Goal: Information Seeking & Learning: Learn about a topic

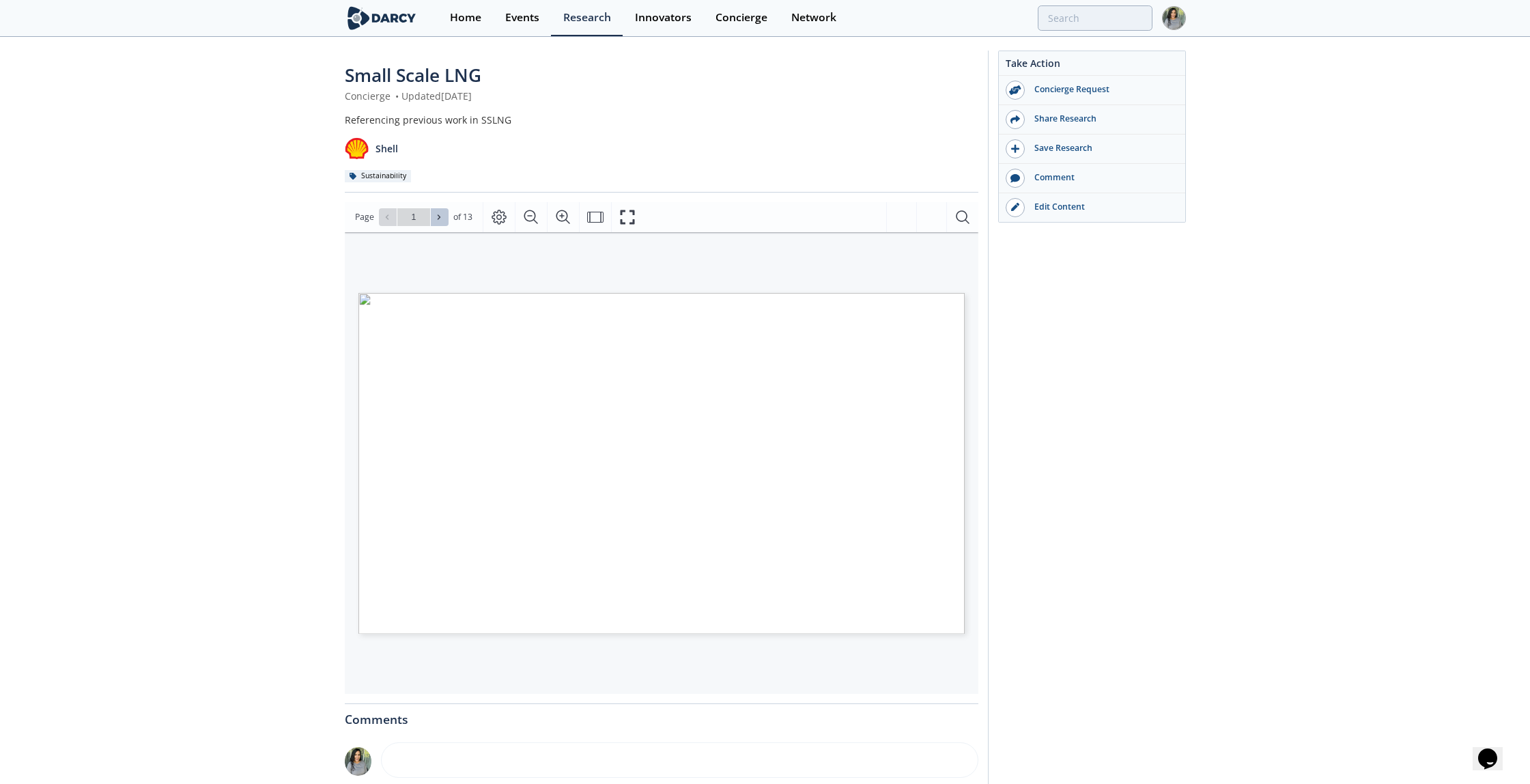
click at [443, 224] on button at bounding box center [439, 217] width 18 height 18
type input "3"
click at [443, 224] on button at bounding box center [439, 217] width 18 height 18
type input "4"
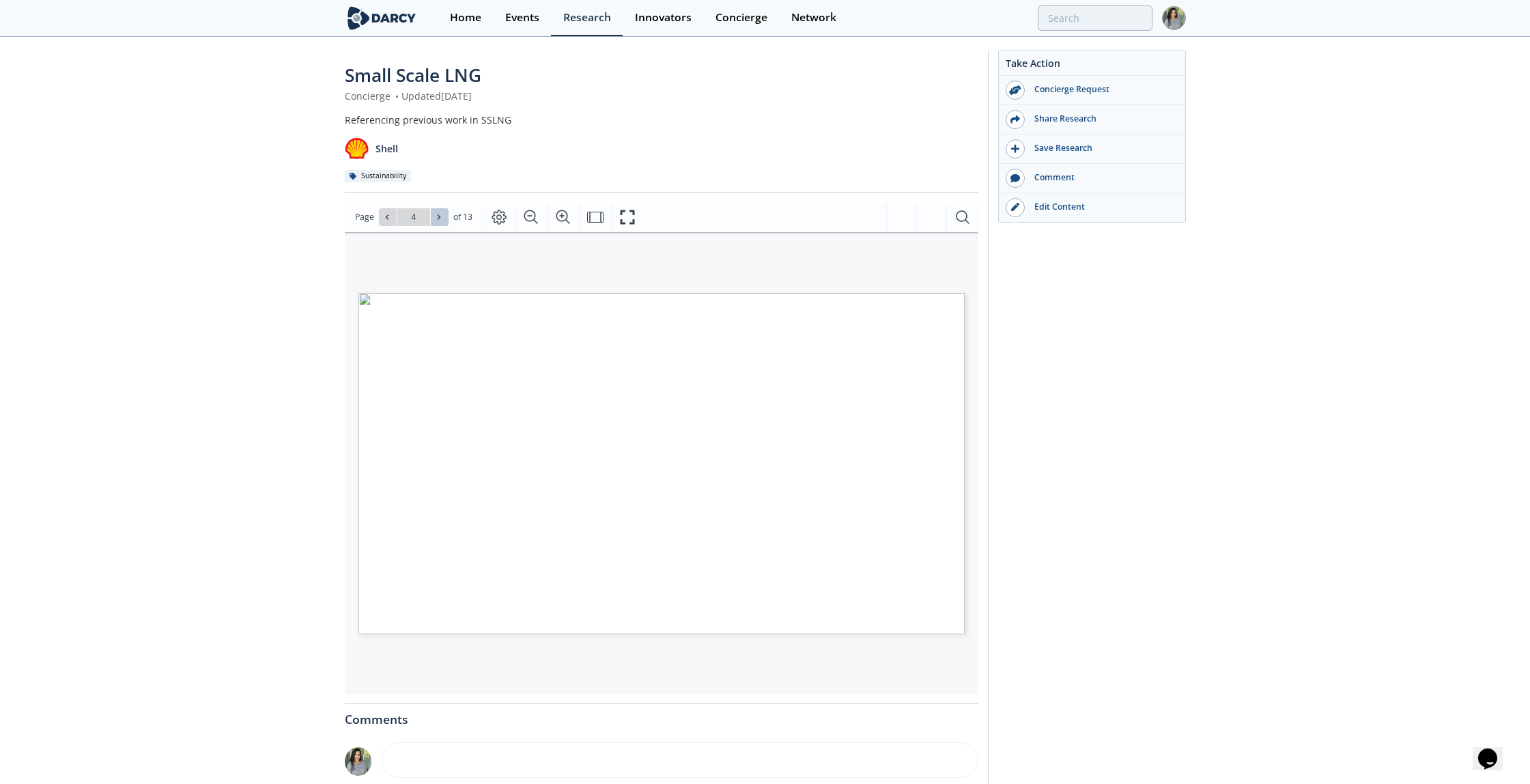
click at [443, 224] on button at bounding box center [439, 217] width 18 height 18
type input "5"
click at [443, 224] on button at bounding box center [439, 217] width 18 height 18
type input "6"
click at [443, 224] on button at bounding box center [439, 217] width 18 height 18
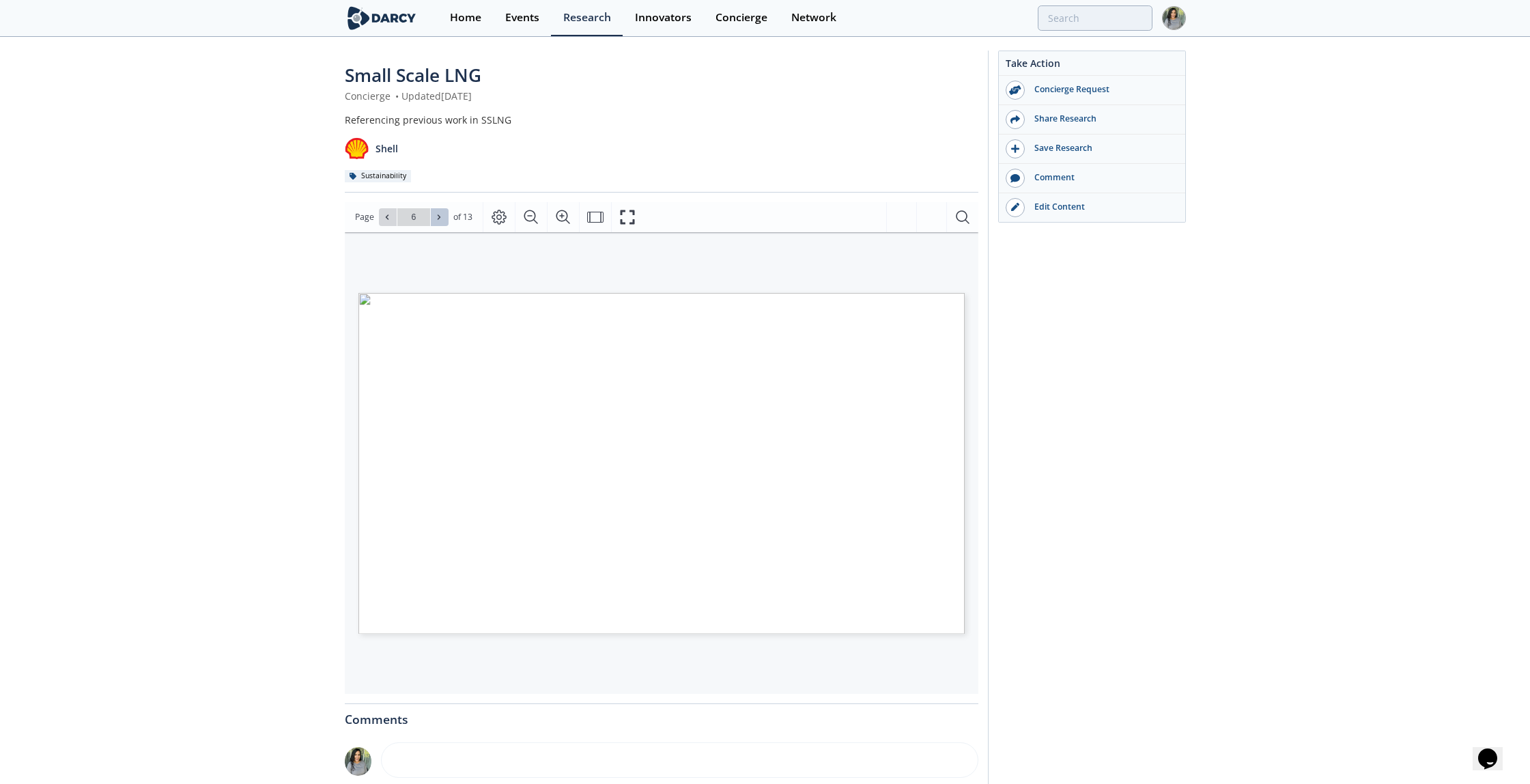
type input "7"
click at [443, 224] on button at bounding box center [439, 217] width 18 height 18
type input "8"
click at [439, 215] on icon at bounding box center [438, 217] width 8 height 8
click at [383, 221] on span at bounding box center [387, 217] width 10 height 10
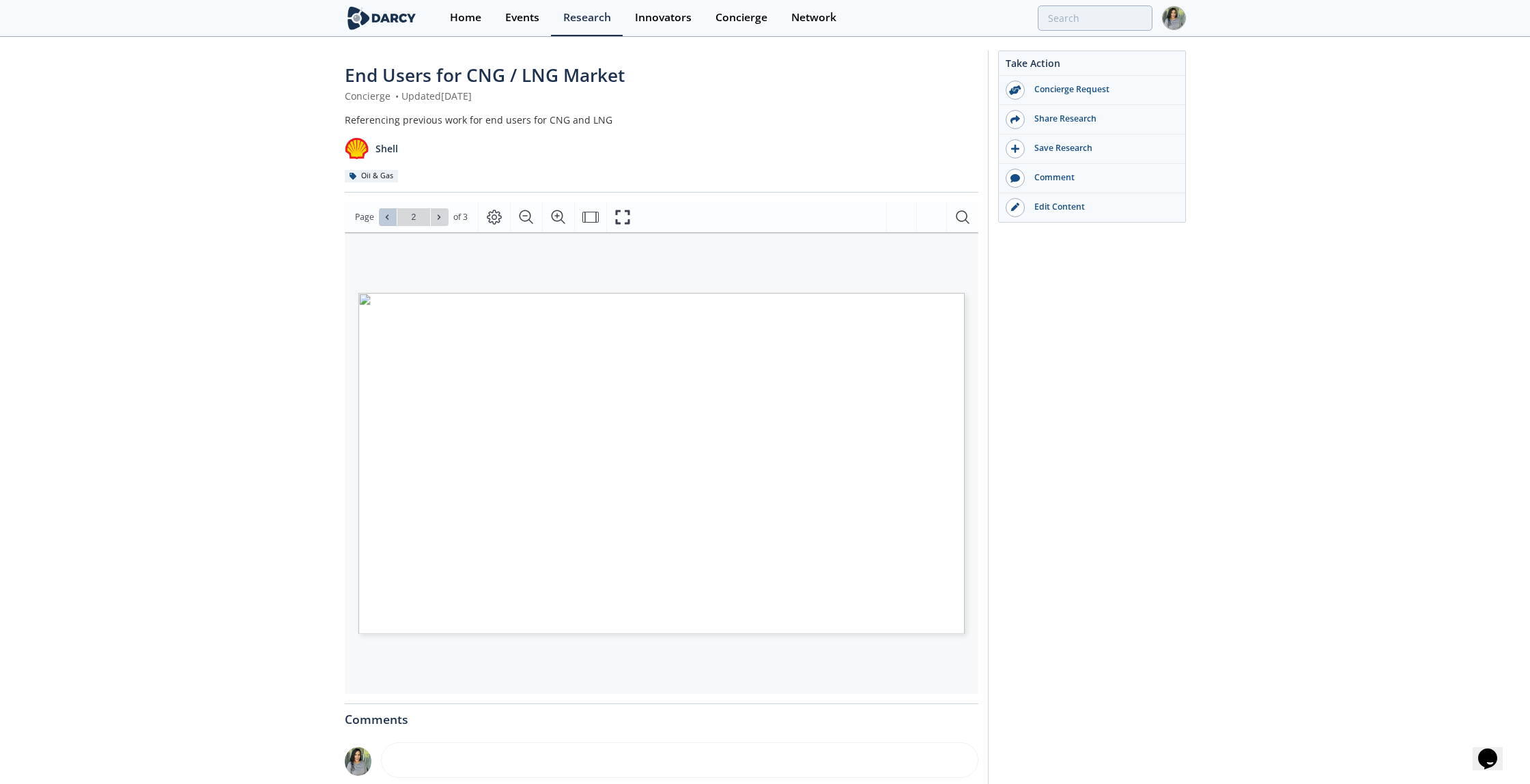
type input "1"
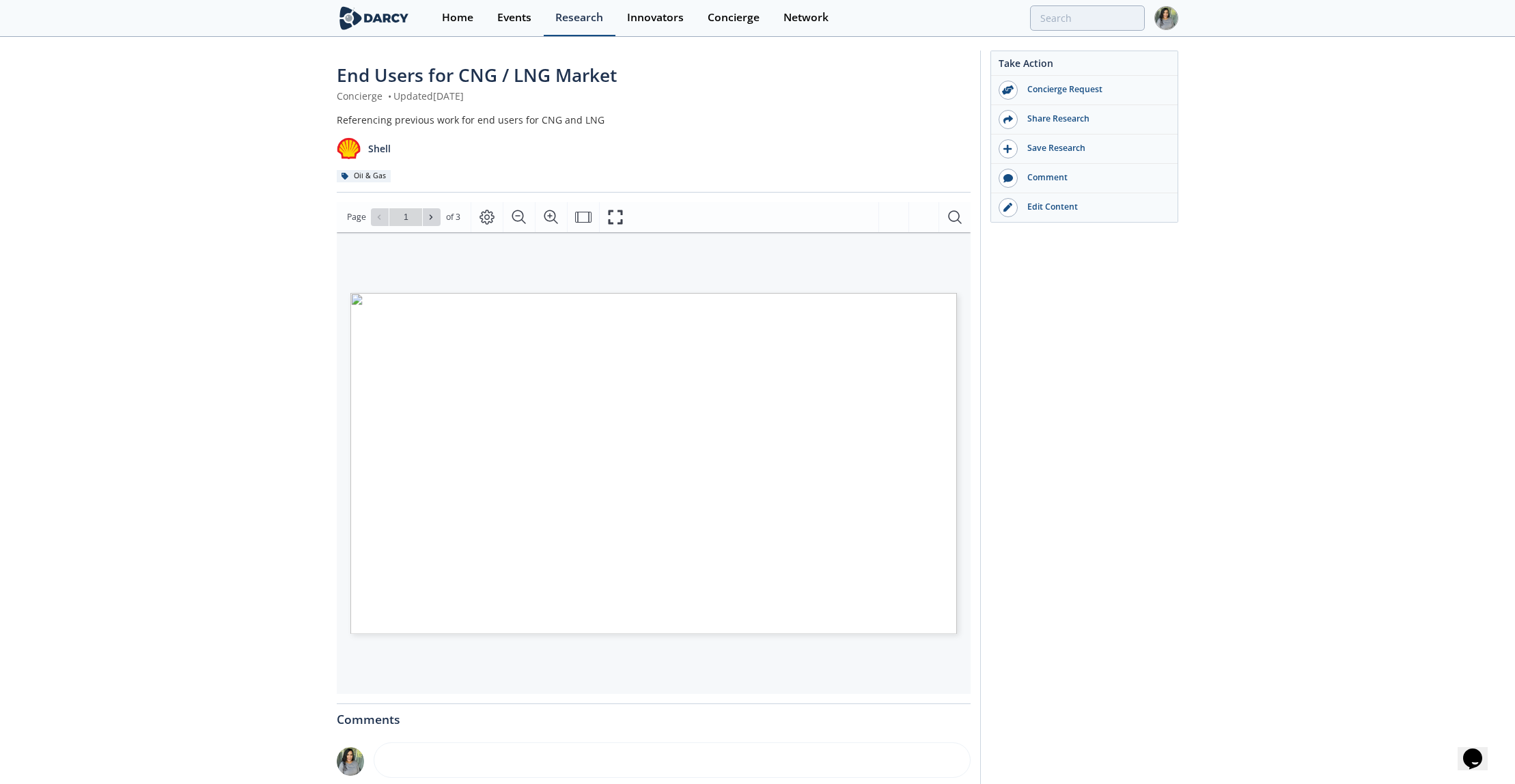
click at [592, 22] on div "Research" at bounding box center [579, 18] width 48 height 11
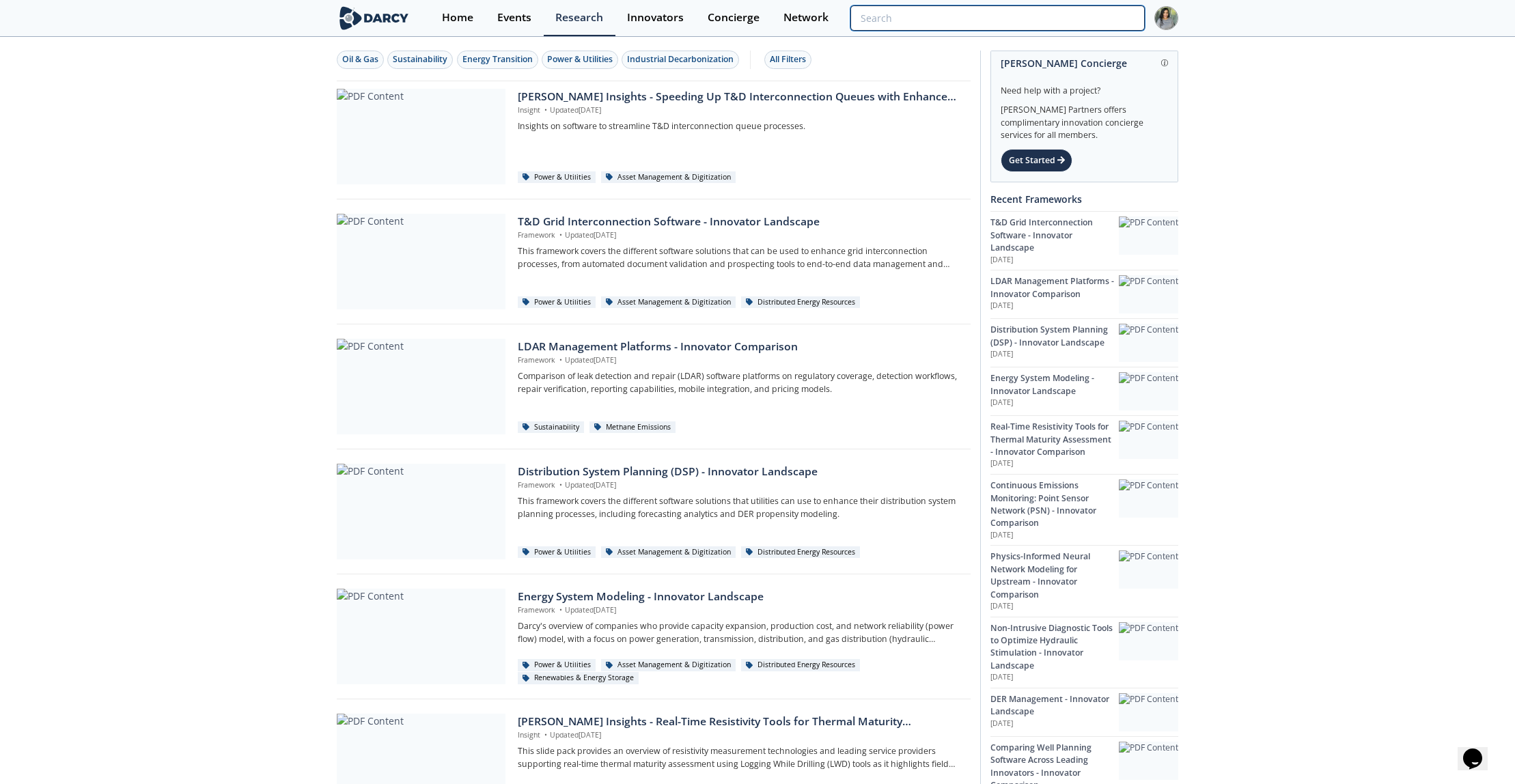
click at [1043, 20] on input "search" at bounding box center [998, 18] width 295 height 26
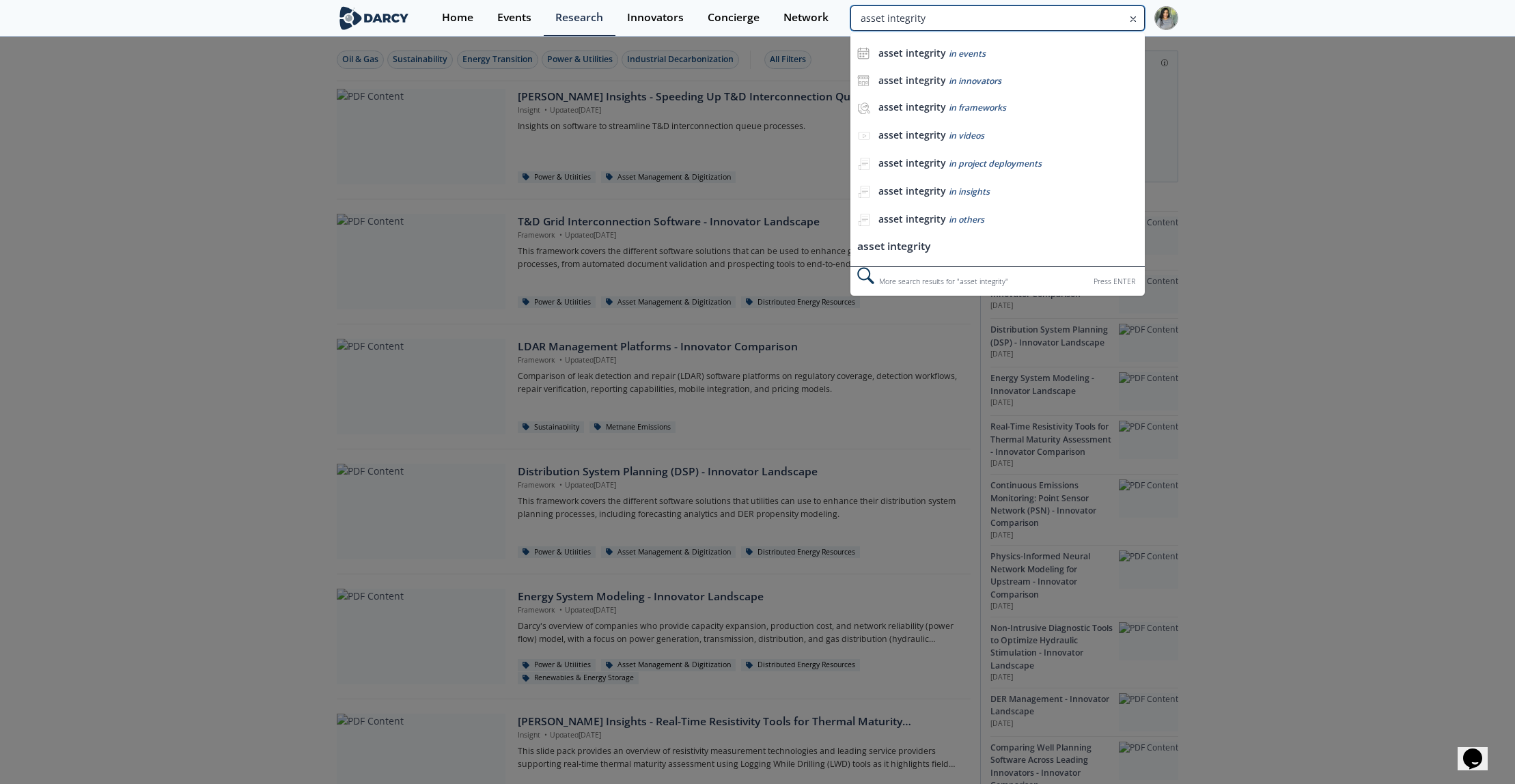
type input "asset integrity"
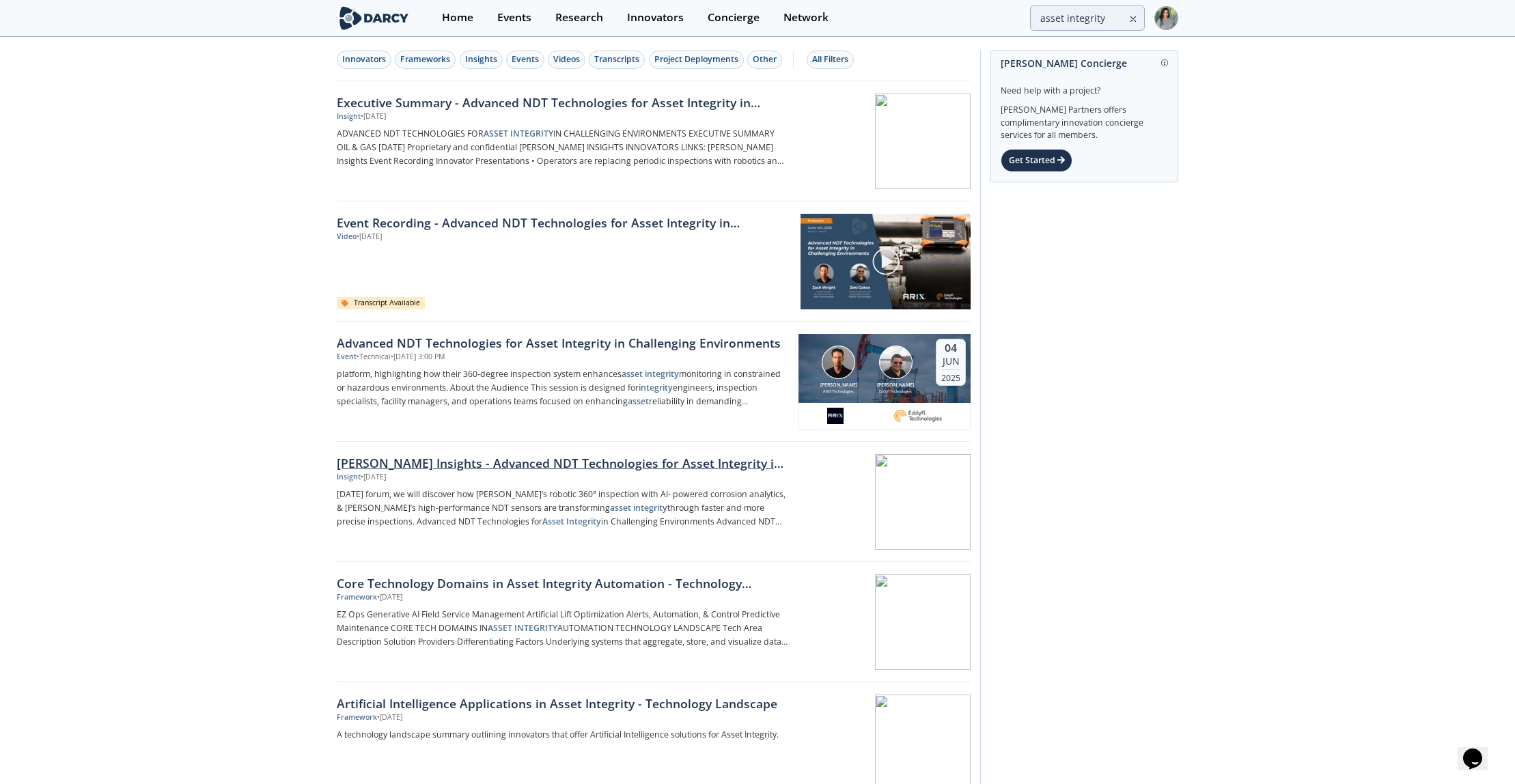
click at [616, 457] on div "Darcy Insights - Advanced NDT Technologies for Asset Integrity in Challenging E…" at bounding box center [562, 463] width 452 height 18
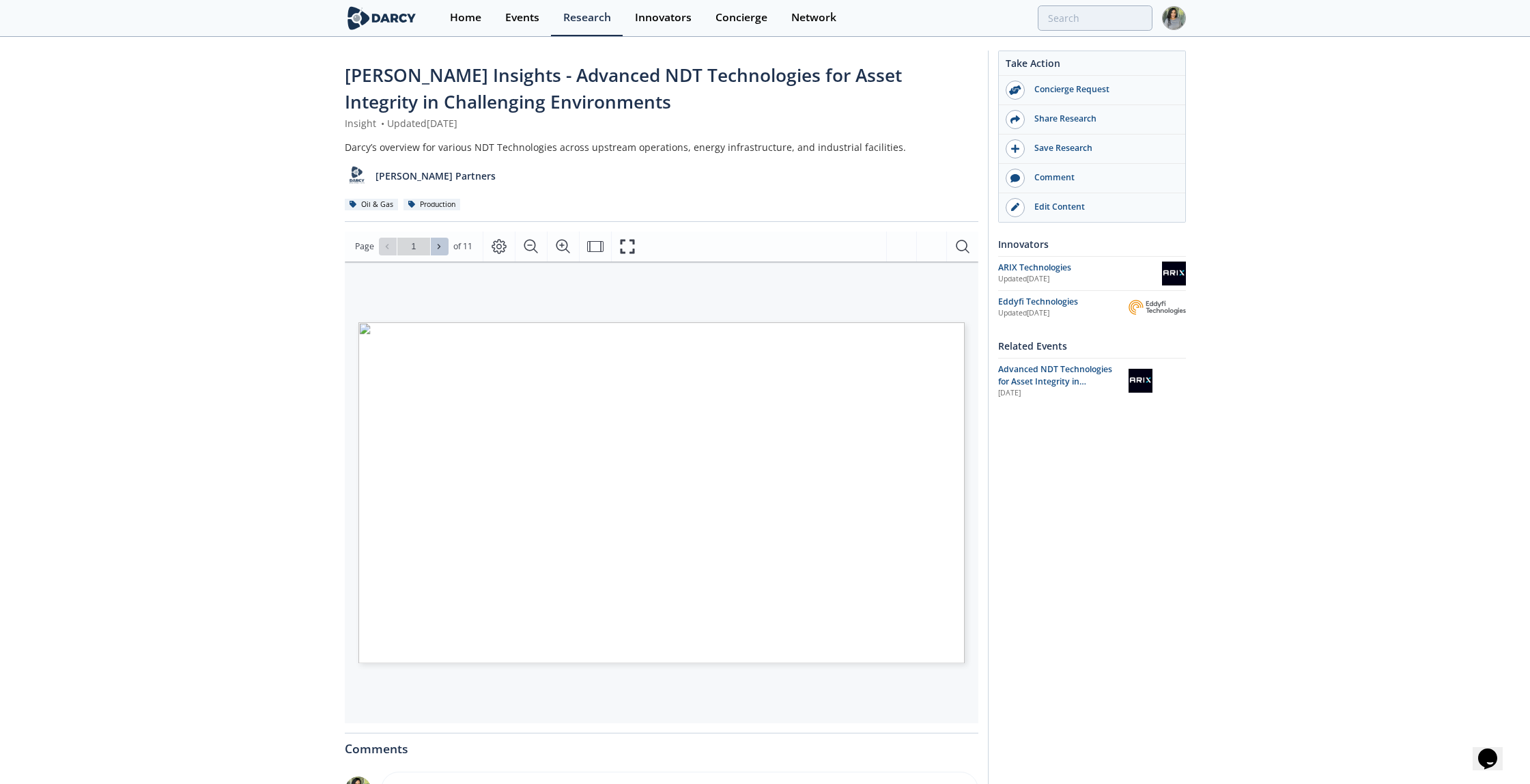
click at [437, 249] on icon at bounding box center [438, 246] width 8 height 8
type input "2"
click at [437, 249] on icon at bounding box center [438, 246] width 8 height 8
type input "3"
click at [438, 250] on span at bounding box center [439, 246] width 10 height 10
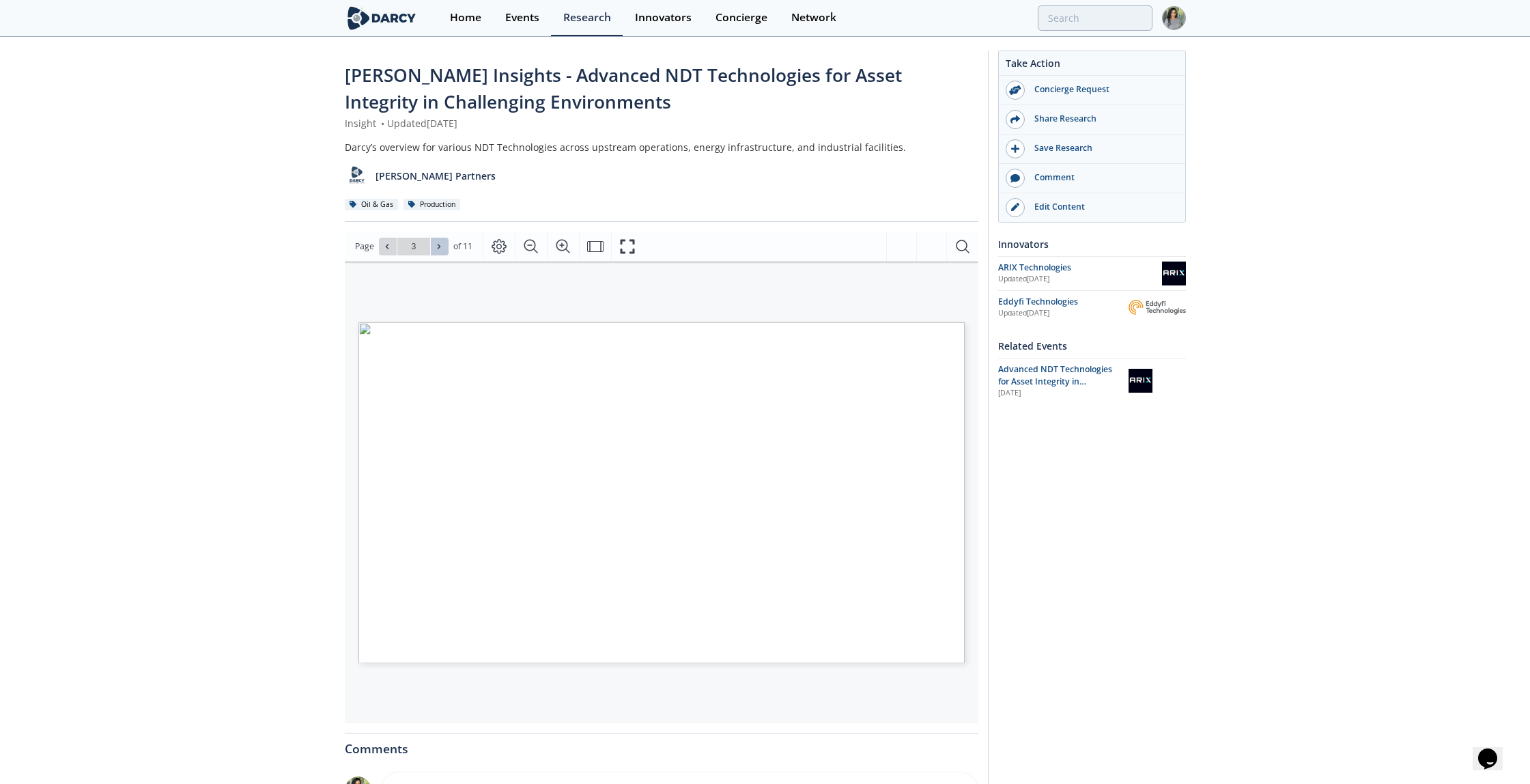
type input "4"
click at [438, 250] on span at bounding box center [439, 246] width 10 height 10
type input "5"
click at [436, 249] on icon at bounding box center [438, 246] width 8 height 8
type input "6"
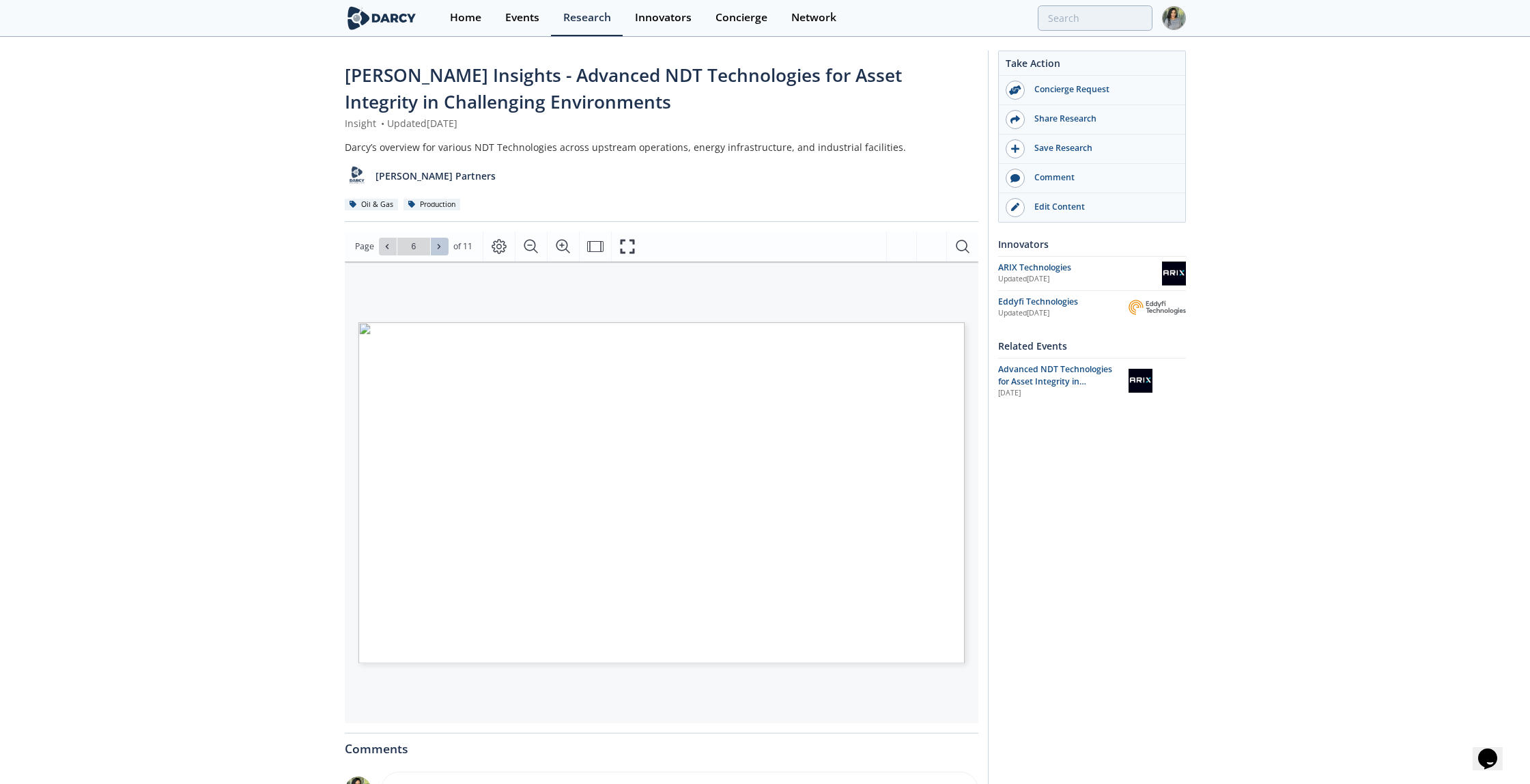
click at [436, 249] on icon at bounding box center [438, 246] width 8 height 8
click at [394, 247] on button at bounding box center [388, 247] width 18 height 18
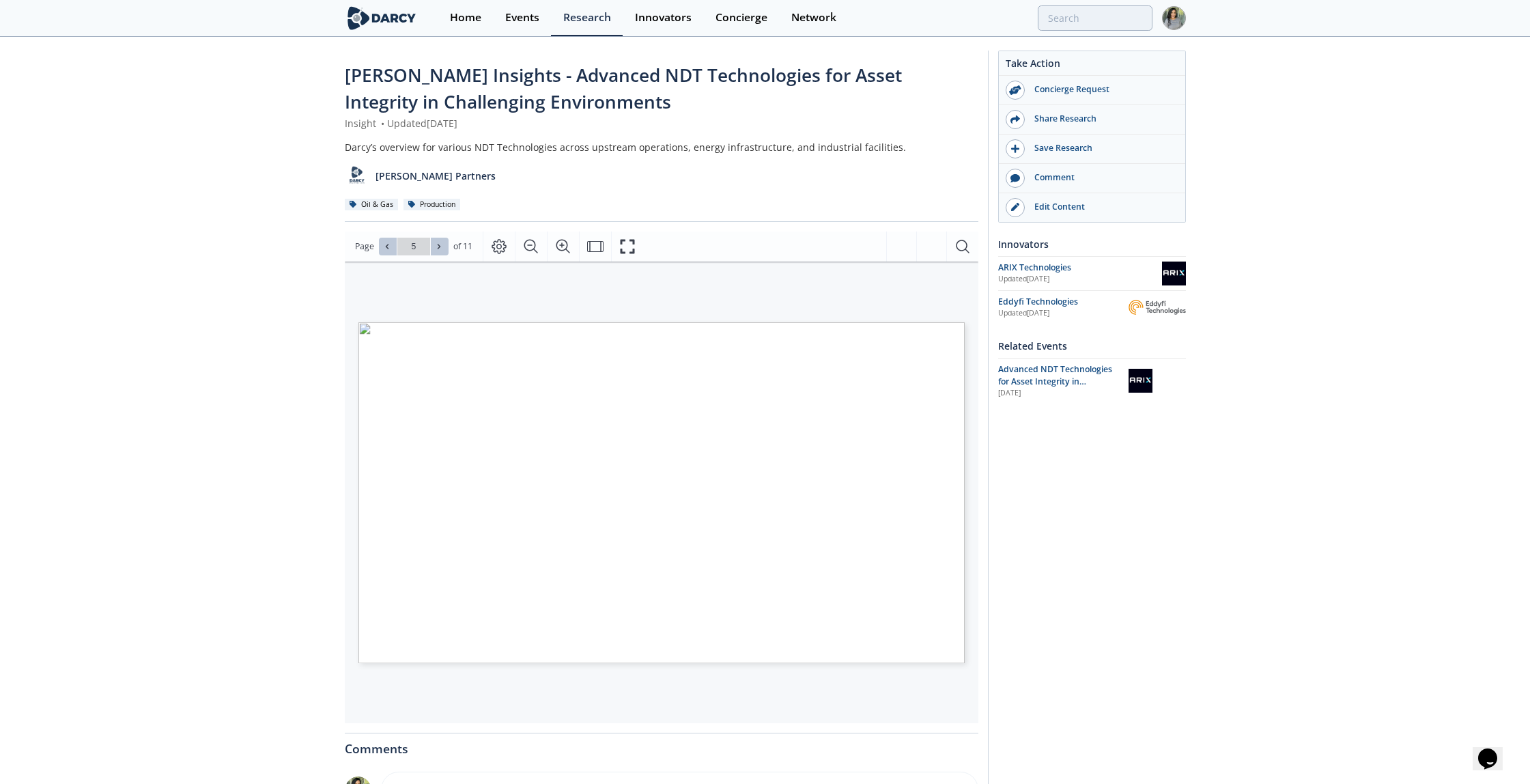
click at [394, 247] on button at bounding box center [388, 247] width 18 height 18
click at [443, 243] on span at bounding box center [439, 246] width 10 height 10
click at [443, 244] on span at bounding box center [439, 246] width 10 height 10
click at [385, 247] on icon at bounding box center [386, 246] width 3 height 4
click at [439, 251] on button at bounding box center [439, 247] width 18 height 18
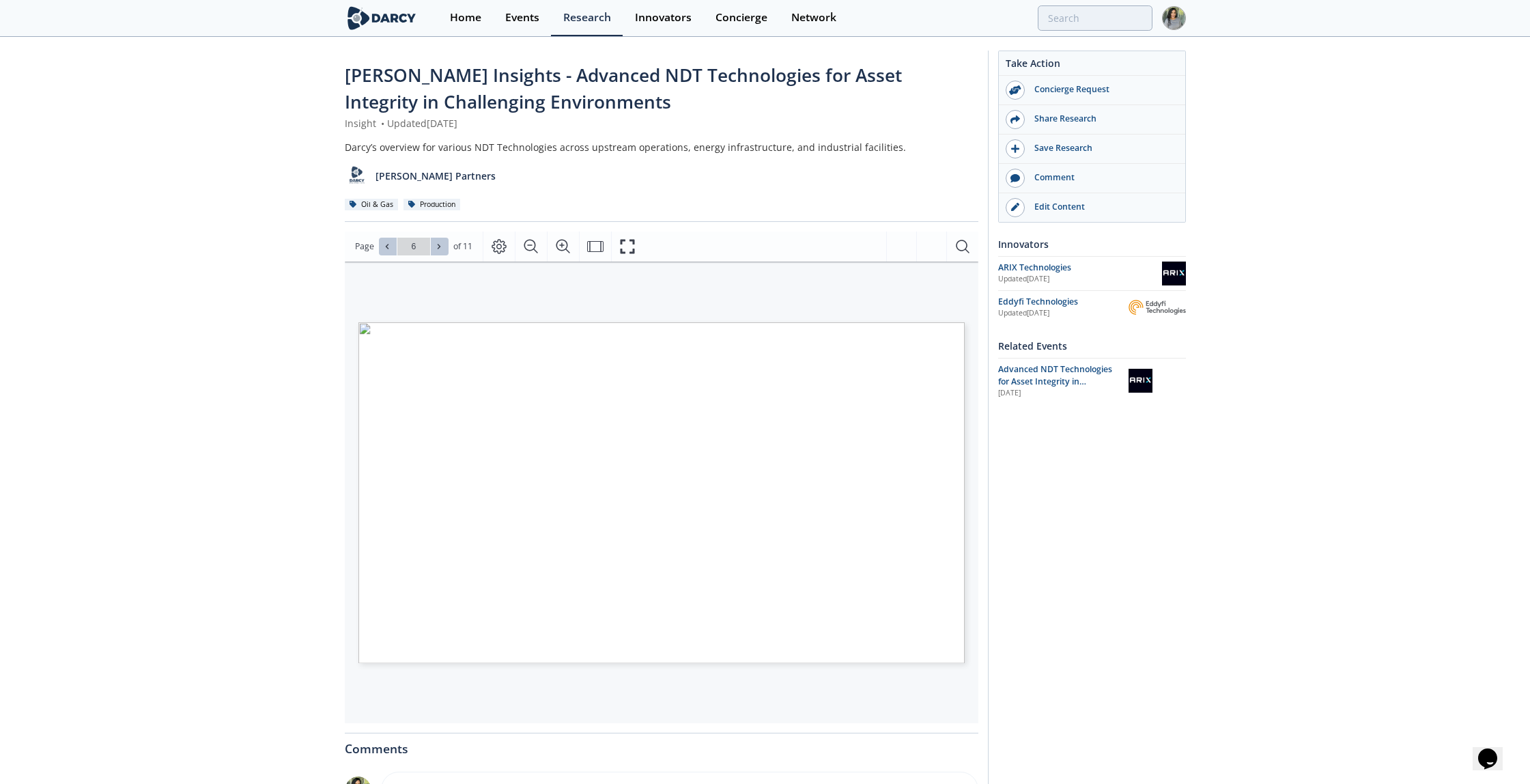
click at [439, 251] on button at bounding box center [439, 247] width 18 height 18
type input "9"
click at [614, 253] on button "Fullscreen" at bounding box center [627, 247] width 32 height 30
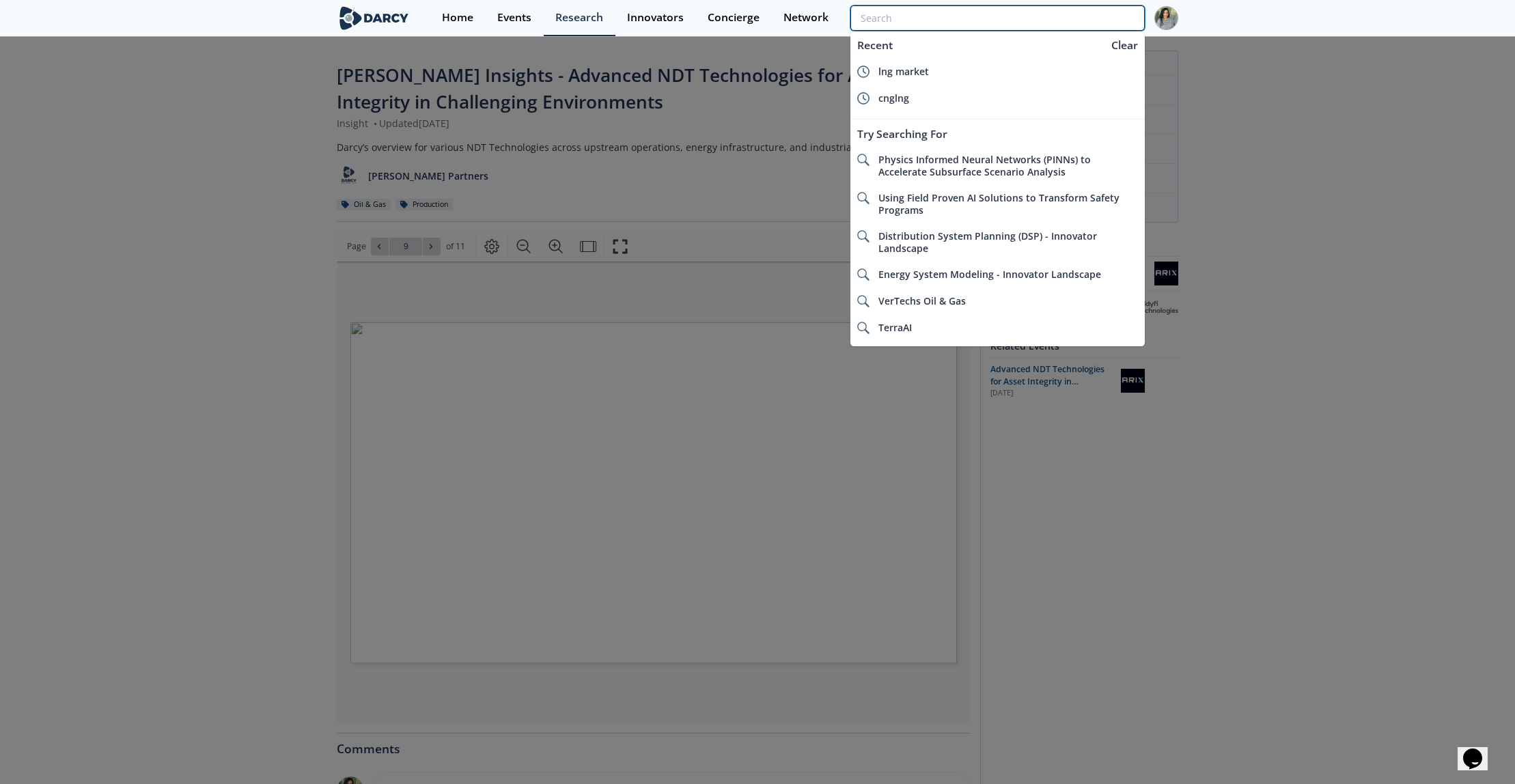
click at [1068, 13] on input "search" at bounding box center [998, 18] width 295 height 26
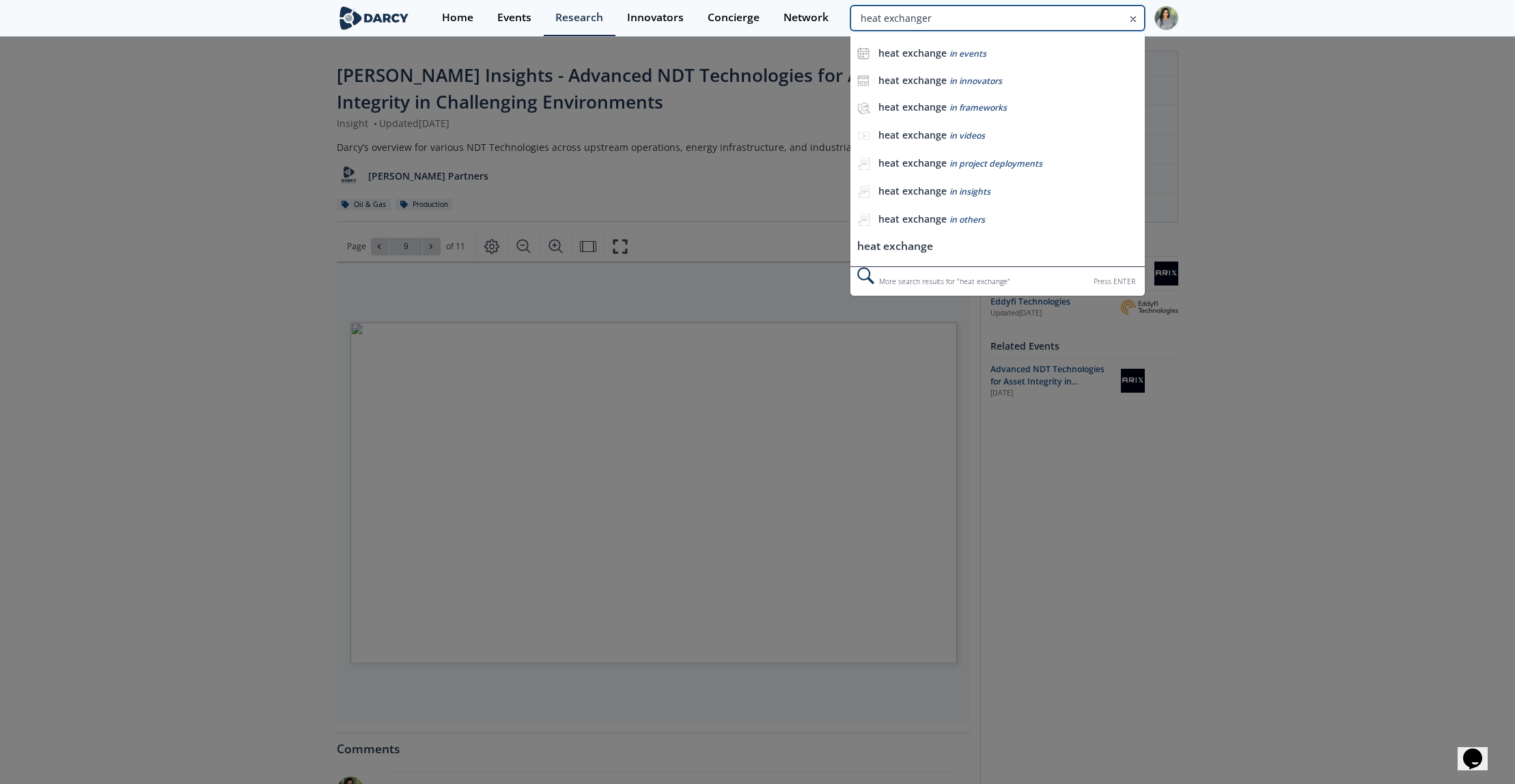
type input "heat exchanger"
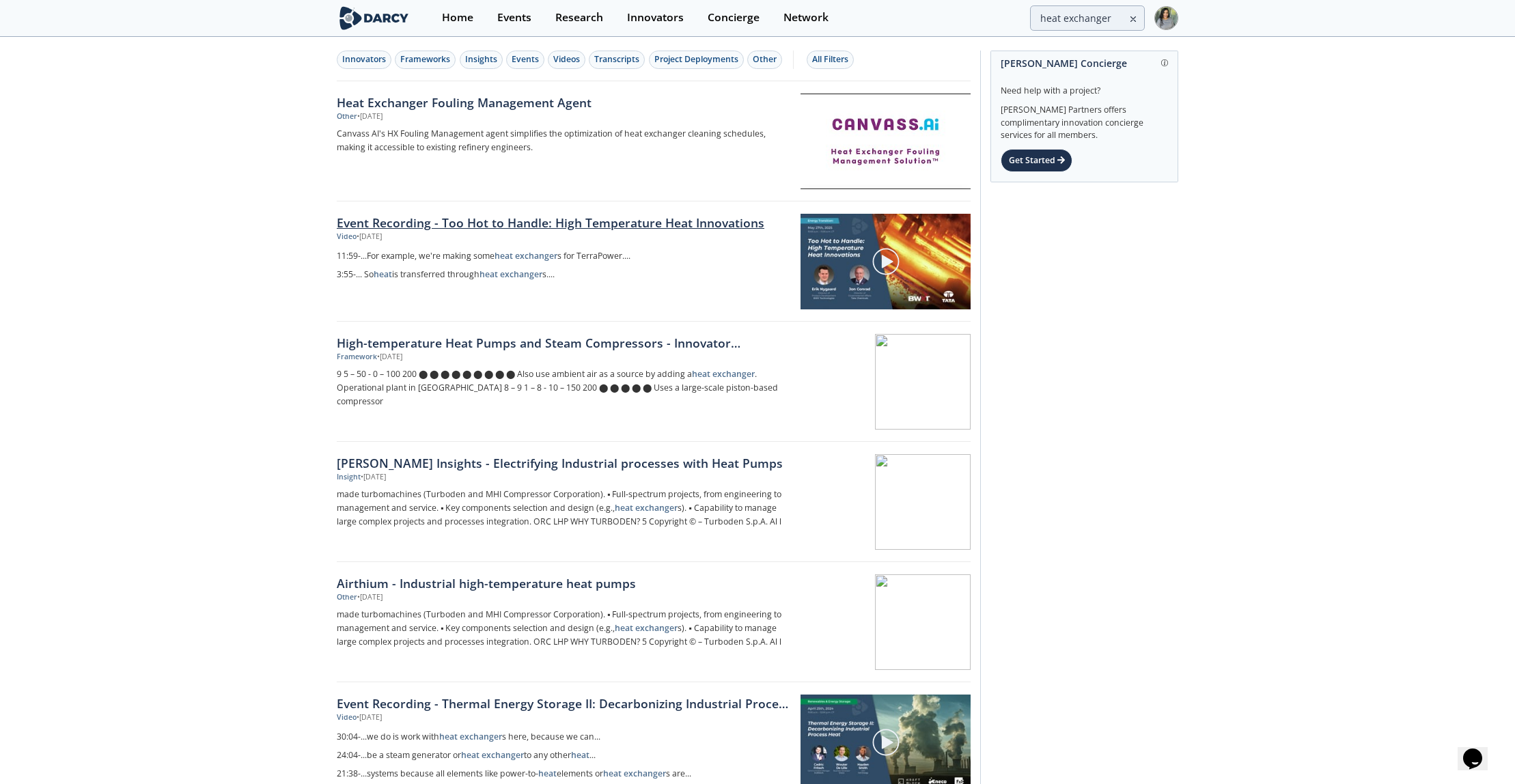
click at [476, 226] on link "Event Recording - Too Hot to Handle: High Temperature Heat Innovations" at bounding box center [564, 223] width 455 height 18
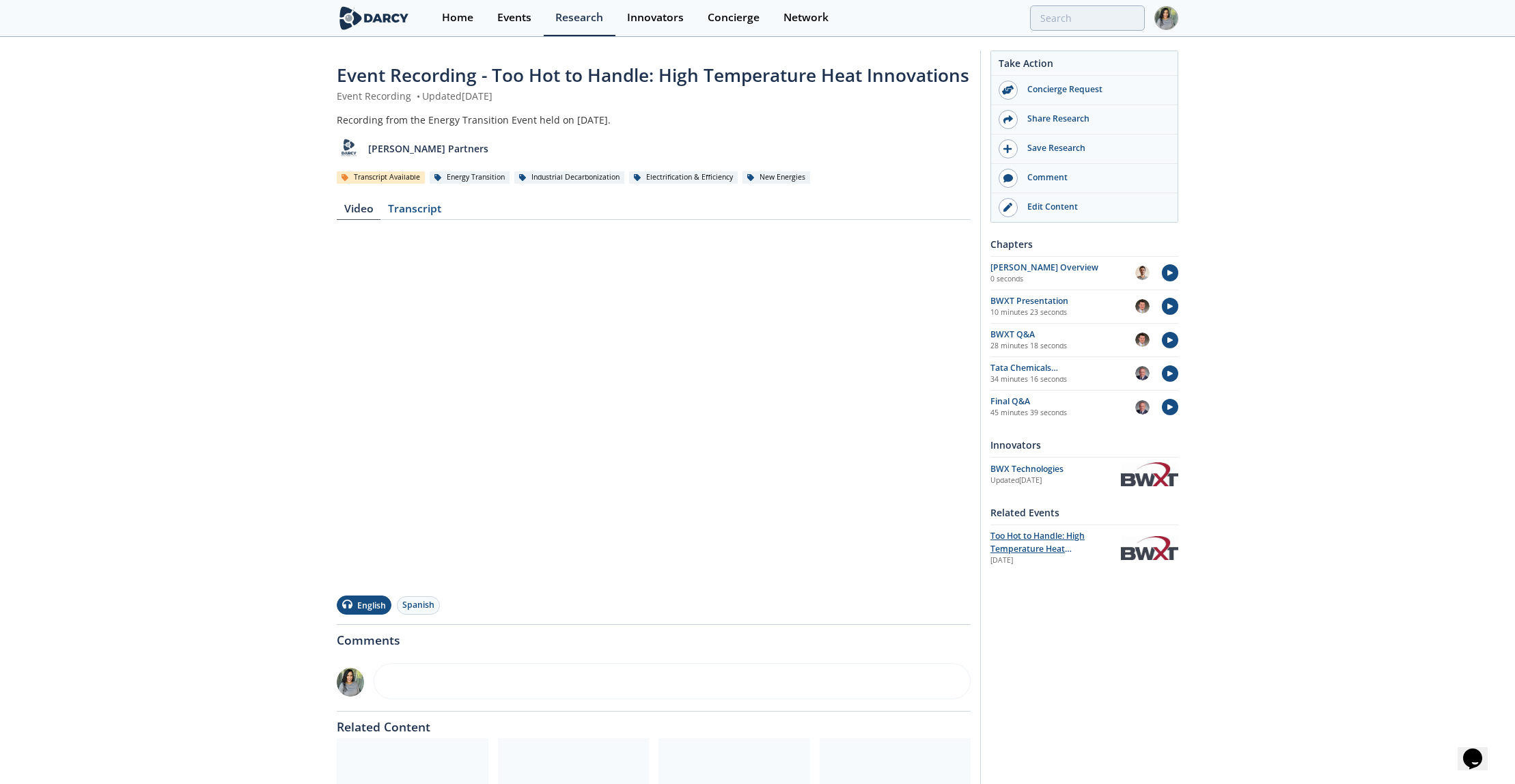
click at [1021, 541] on div "Too Hot to Handle: High Temperature Heat Innovations" at bounding box center [1051, 542] width 121 height 26
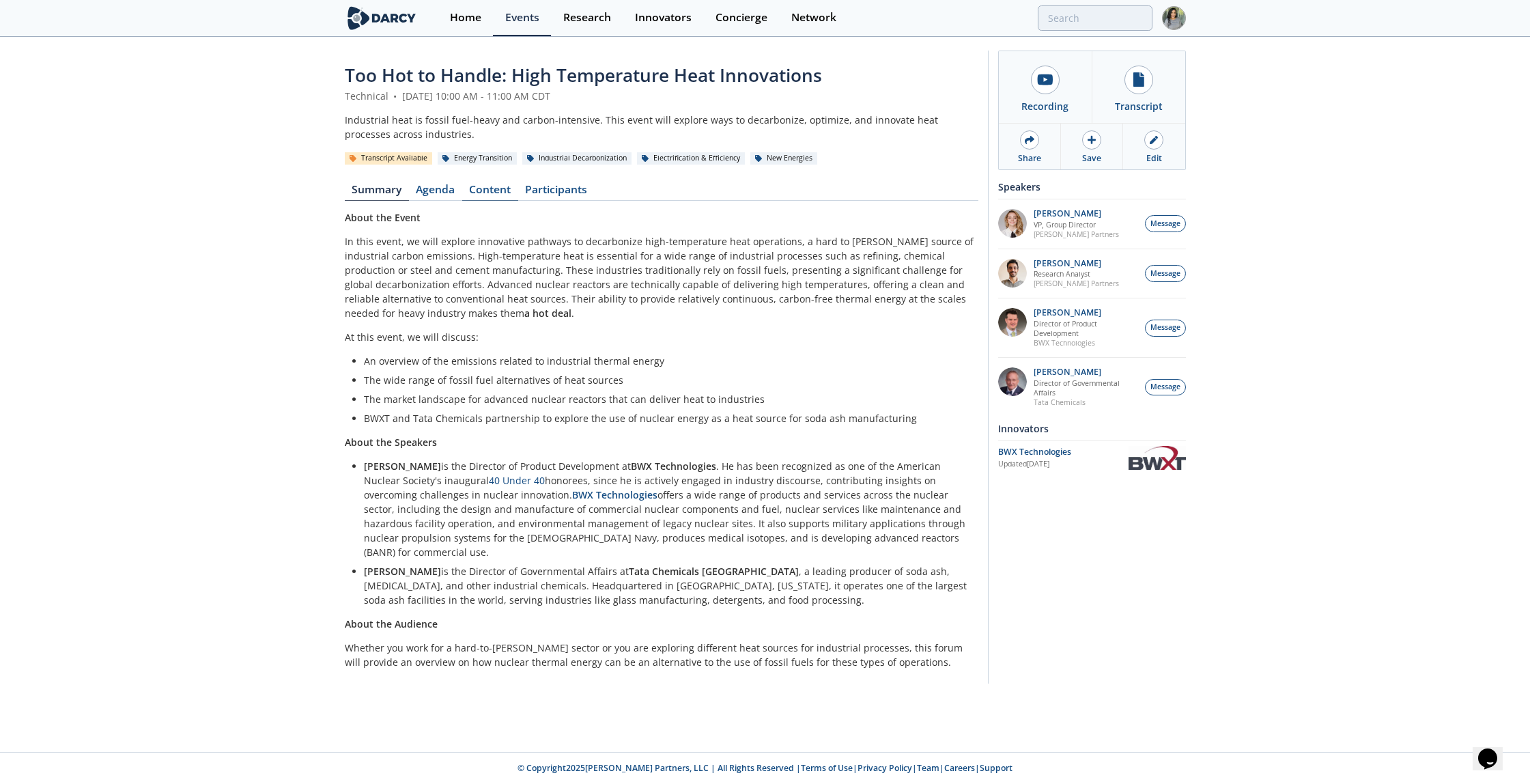
click at [467, 191] on link "Content" at bounding box center [490, 193] width 56 height 17
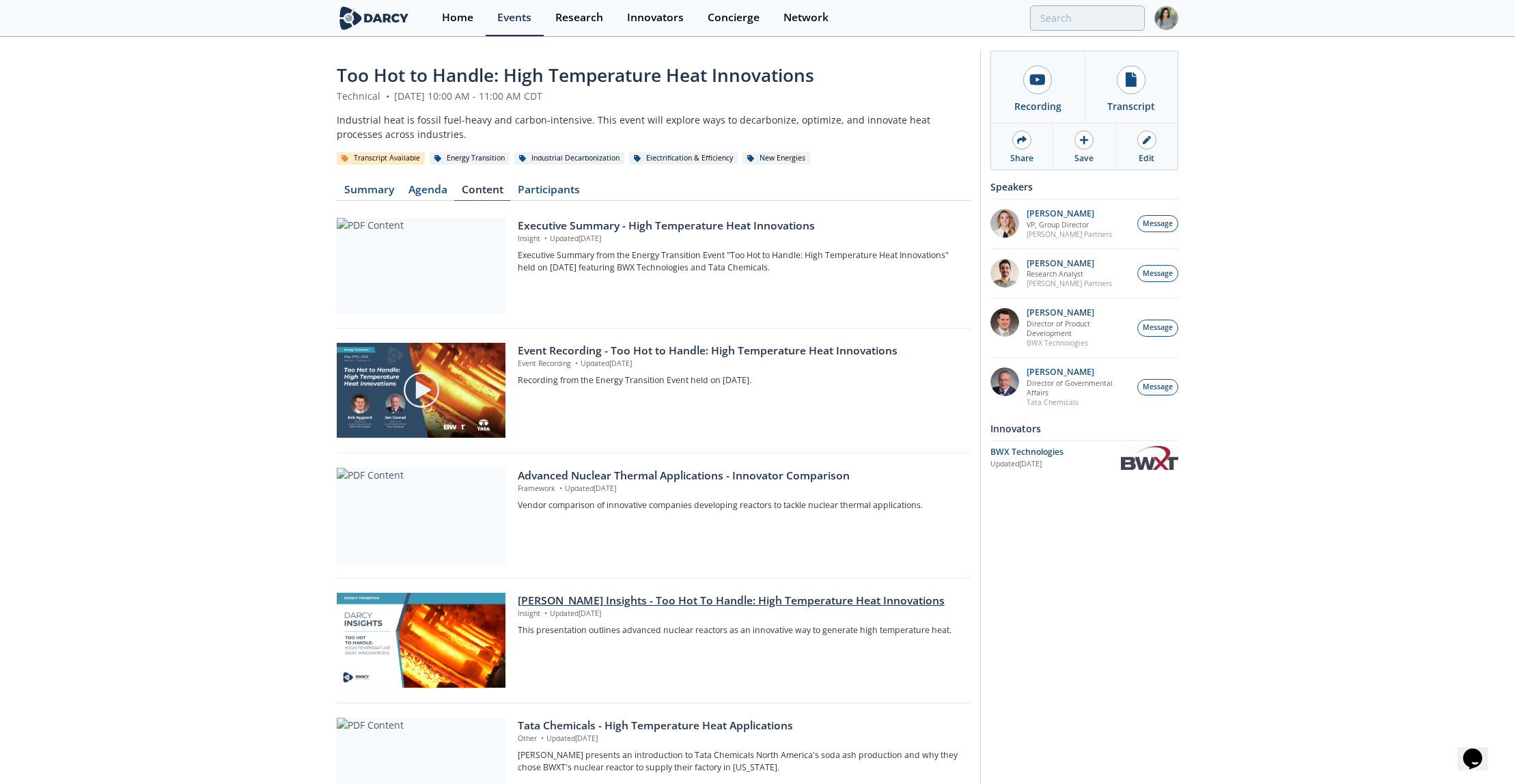
click at [561, 605] on div "Darcy Insights - Too Hot To Handle: High Temperature Heat Innovations" at bounding box center [738, 600] width 443 height 17
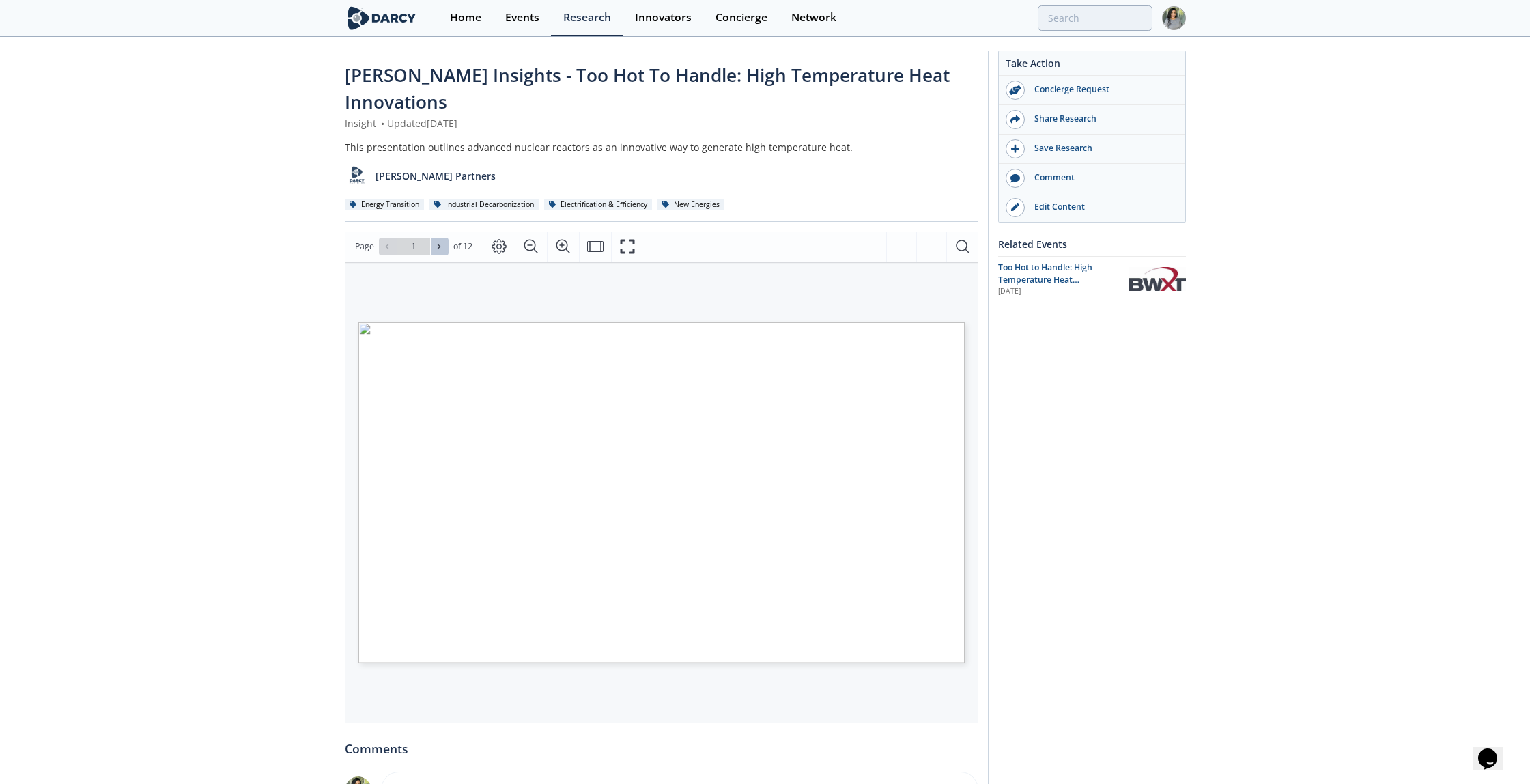
click at [437, 242] on icon at bounding box center [438, 246] width 8 height 8
type input "2"
click at [437, 242] on icon at bounding box center [438, 246] width 8 height 8
type input "4"
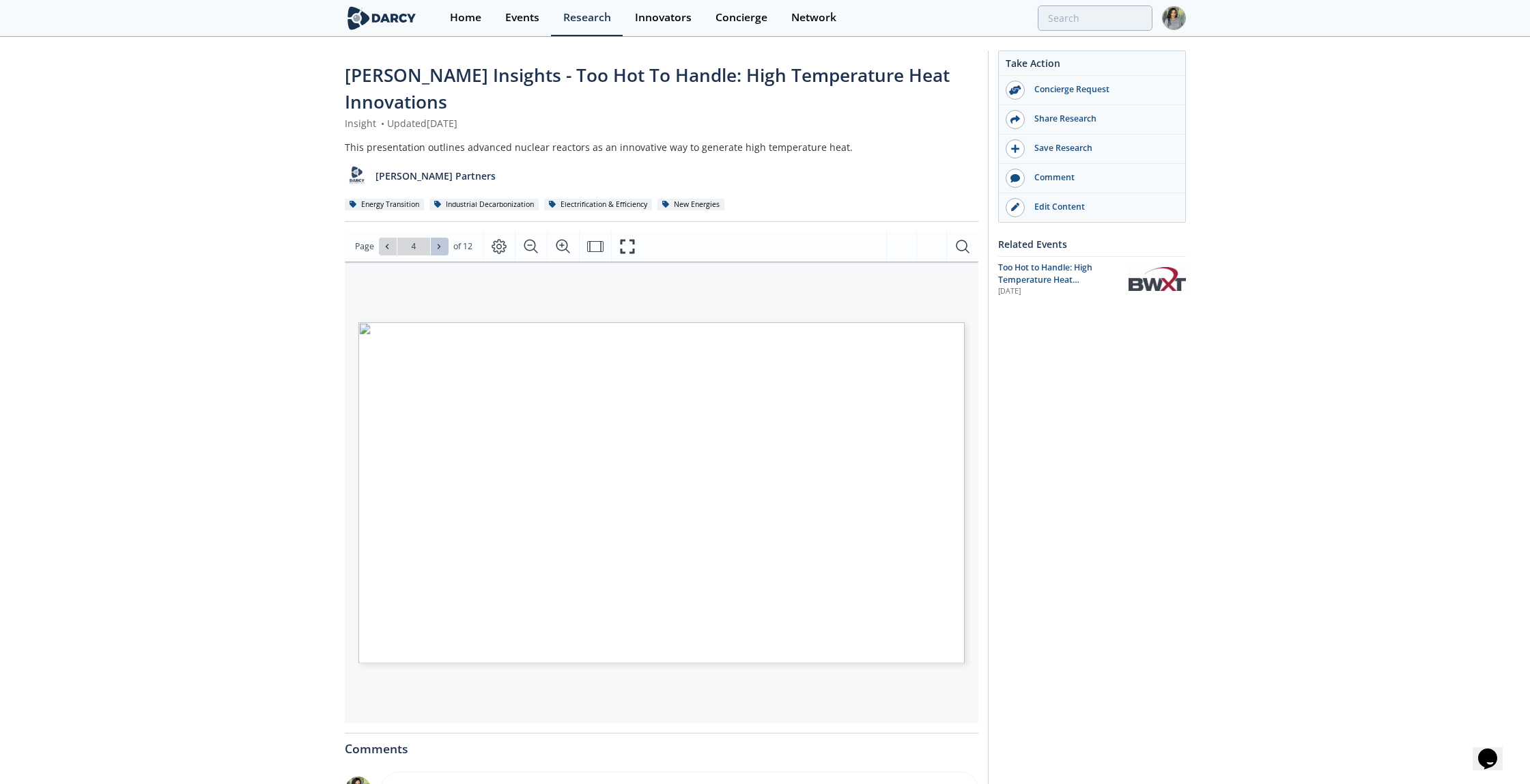
click at [437, 242] on icon at bounding box center [438, 246] width 8 height 8
click at [438, 244] on icon at bounding box center [438, 246] width 3 height 4
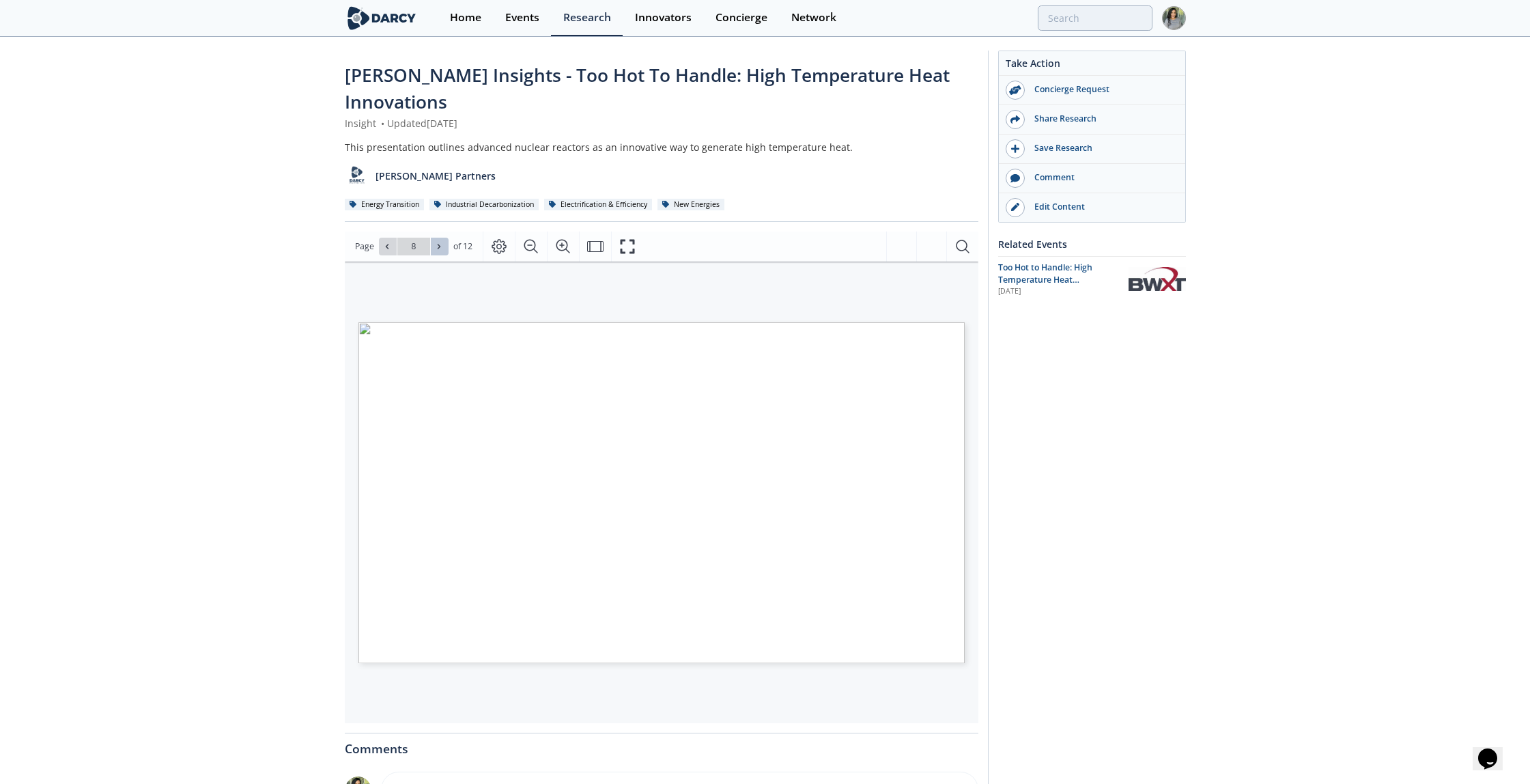
type input "9"
click at [438, 244] on icon at bounding box center [438, 246] width 3 height 4
click at [439, 242] on icon at bounding box center [438, 246] width 8 height 8
type input "12"
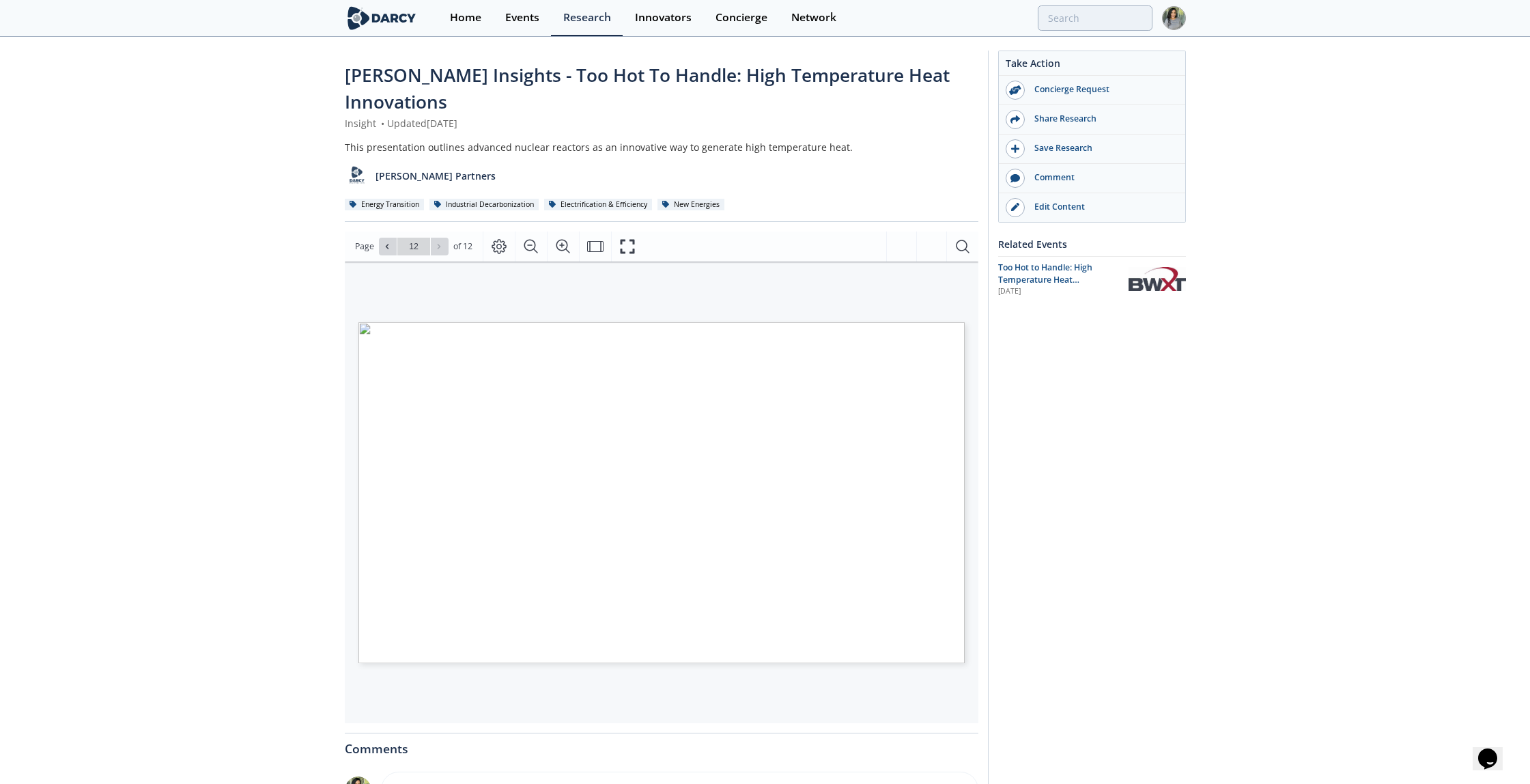
click at [441, 238] on div "Go to Page 12" at bounding box center [414, 247] width 70 height 18
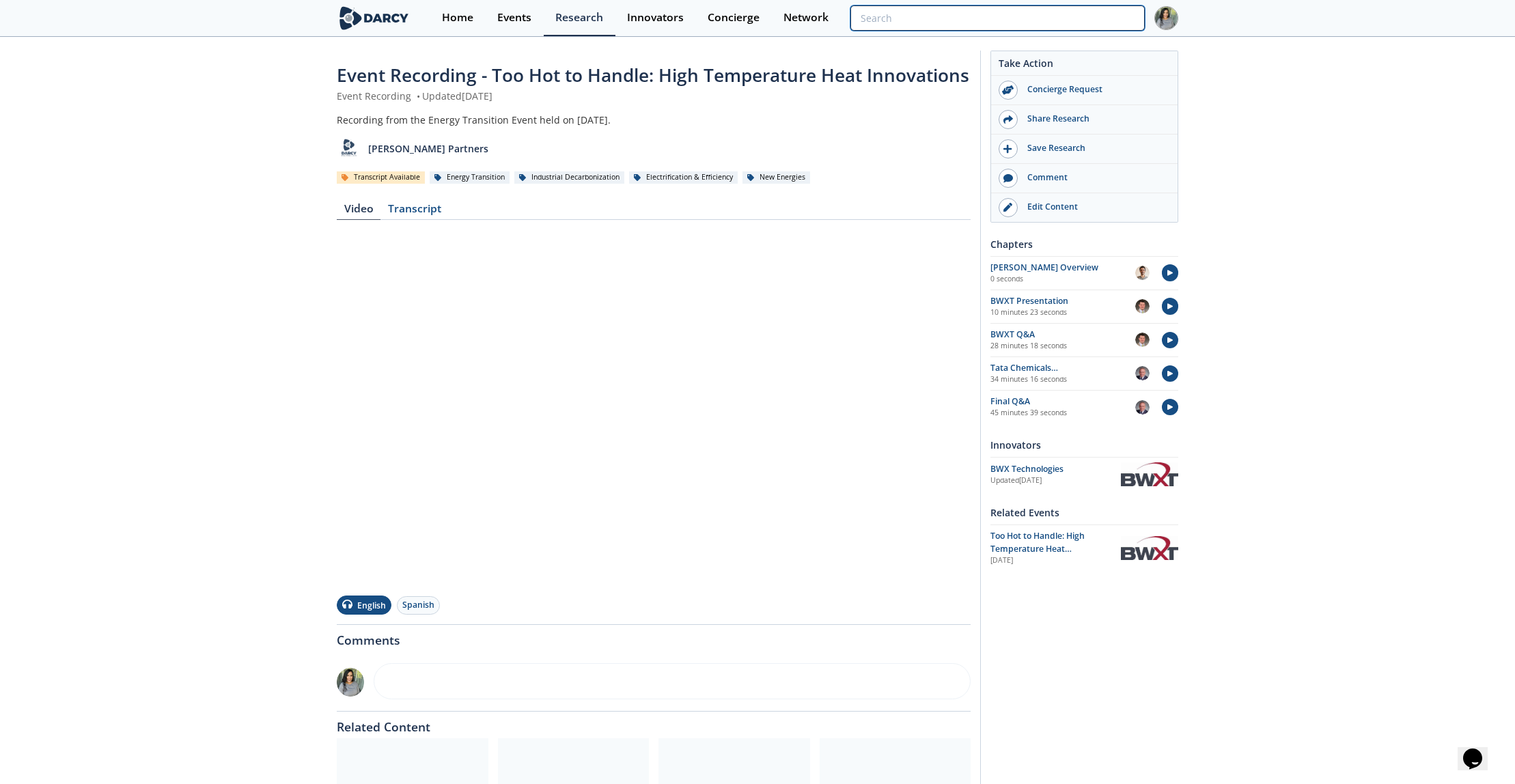
click at [1077, 14] on input "search" at bounding box center [998, 18] width 295 height 26
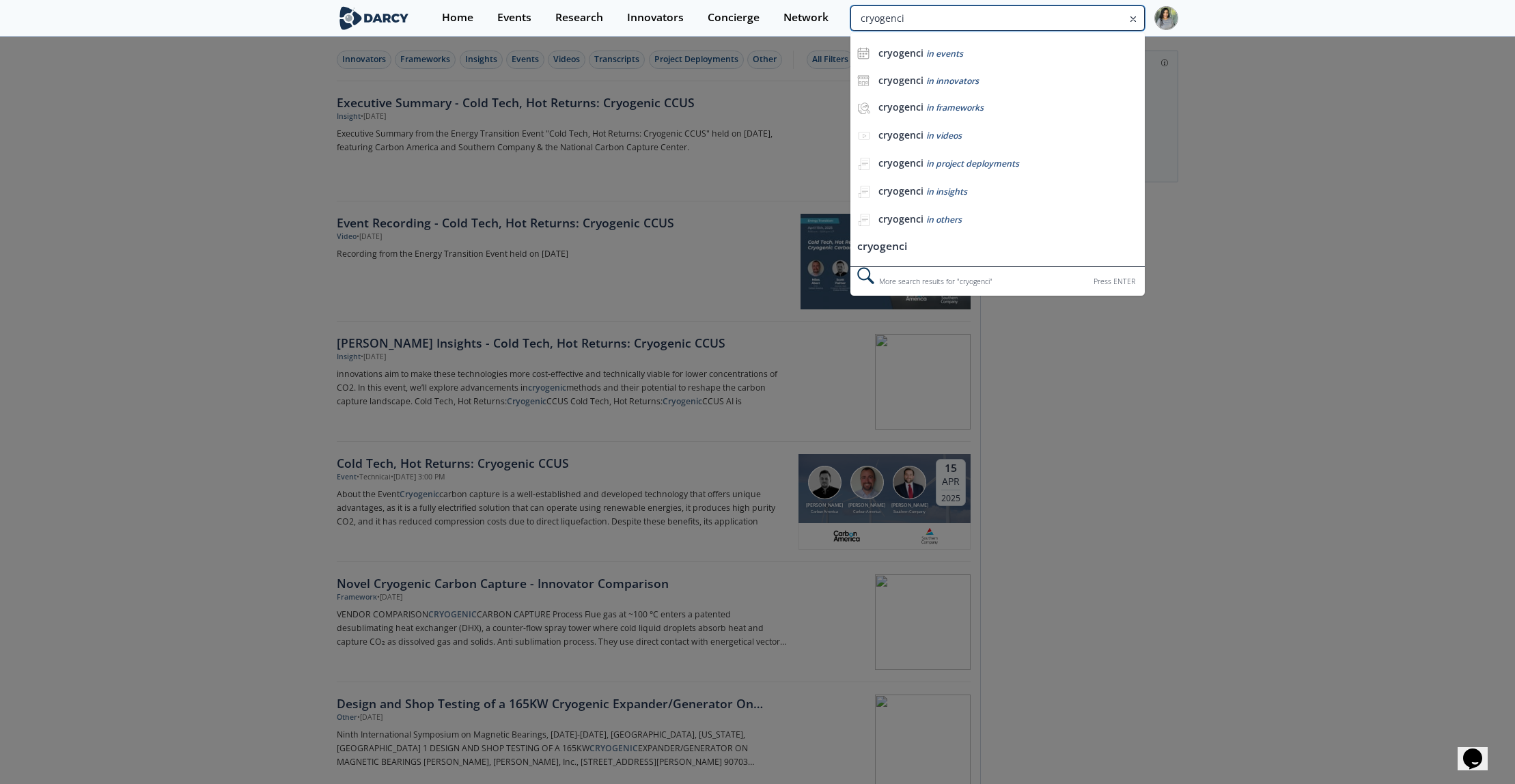
click at [1097, 17] on input "cryogenci" at bounding box center [998, 18] width 295 height 26
type input "cryogenic"
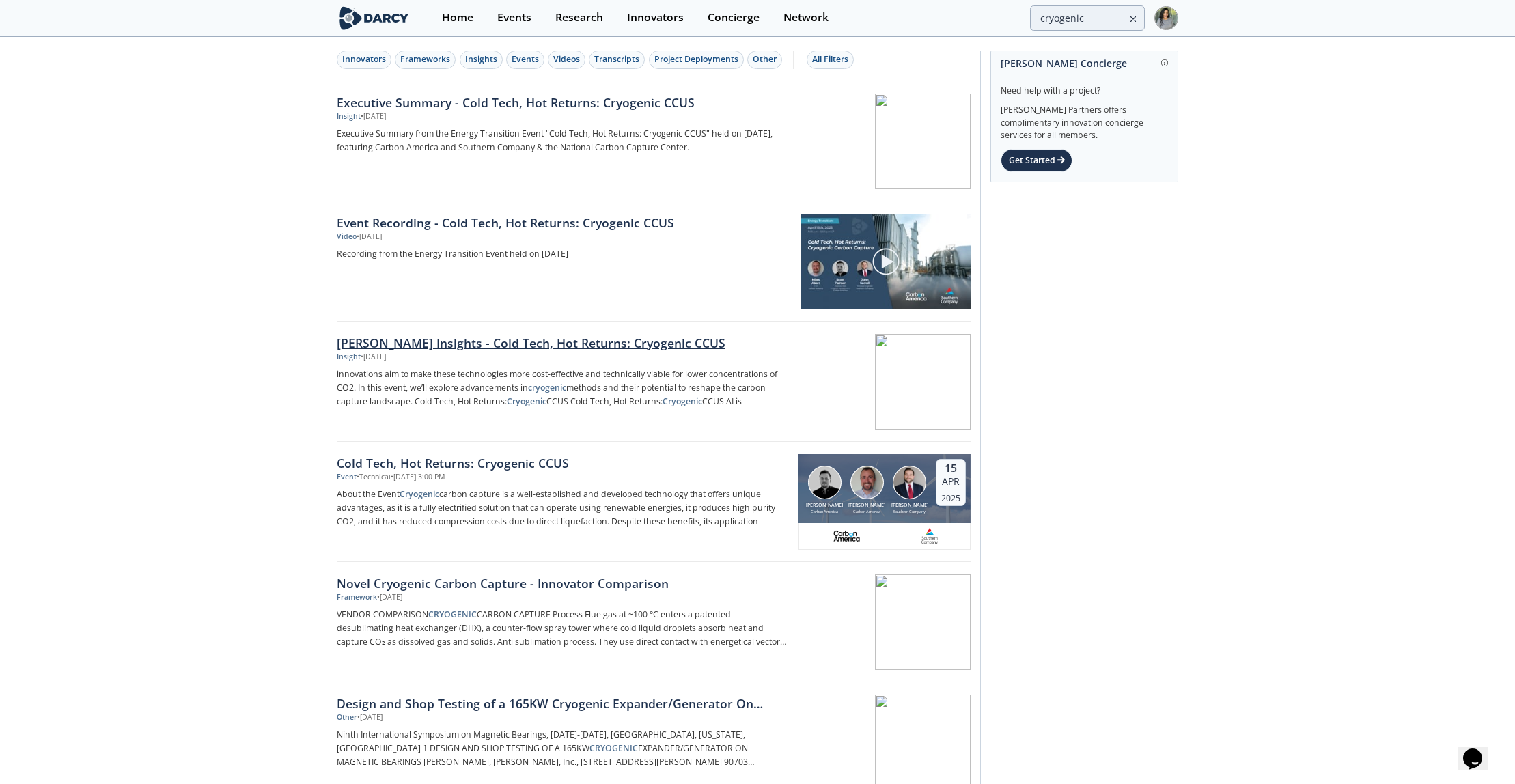
click at [491, 338] on div "Darcy Insights - Cold Tech, Hot Returns: Cryogenic CCUS" at bounding box center [562, 343] width 452 height 18
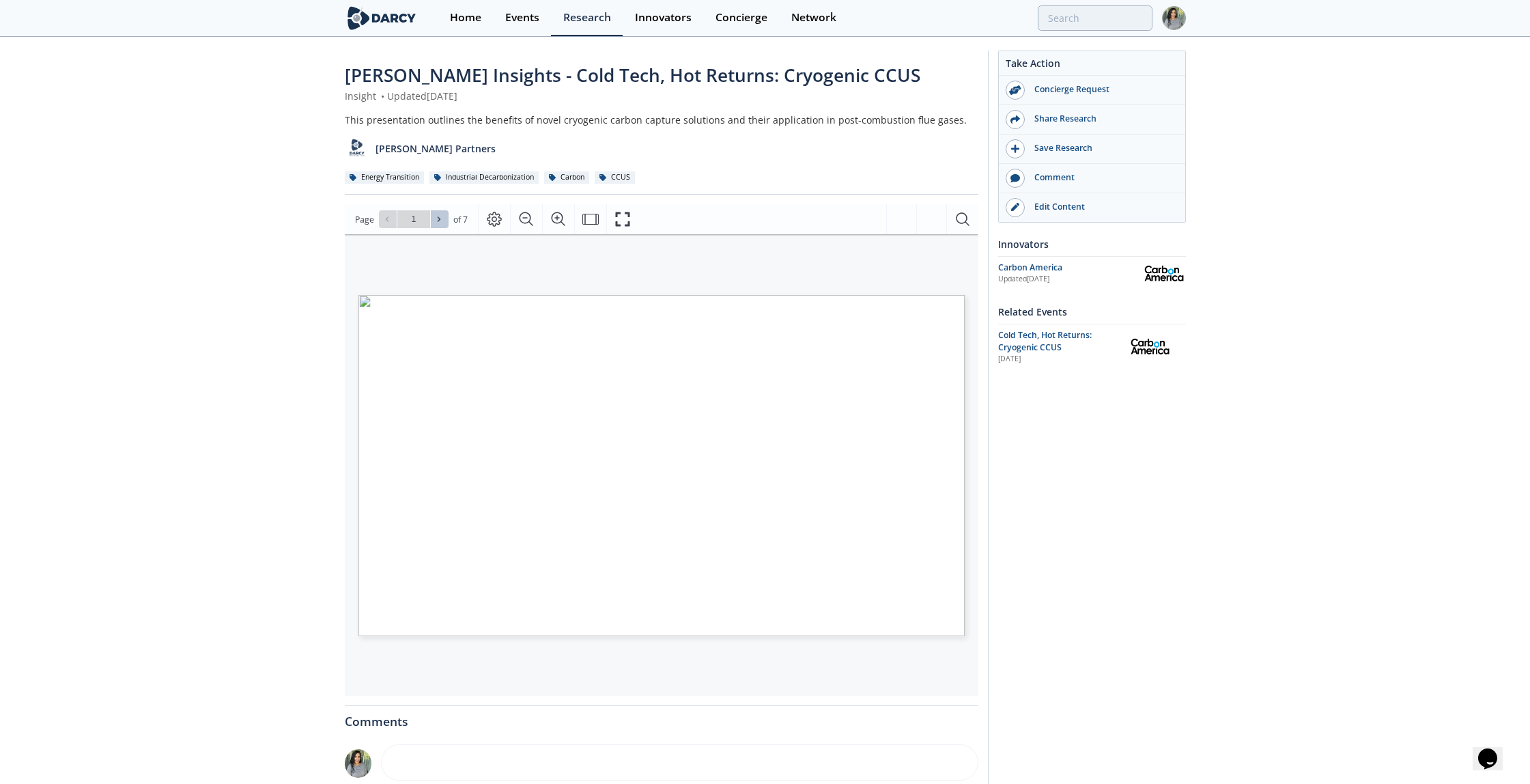
click at [440, 216] on icon at bounding box center [438, 218] width 8 height 8
type input "2"
click at [440, 216] on icon at bounding box center [438, 218] width 8 height 8
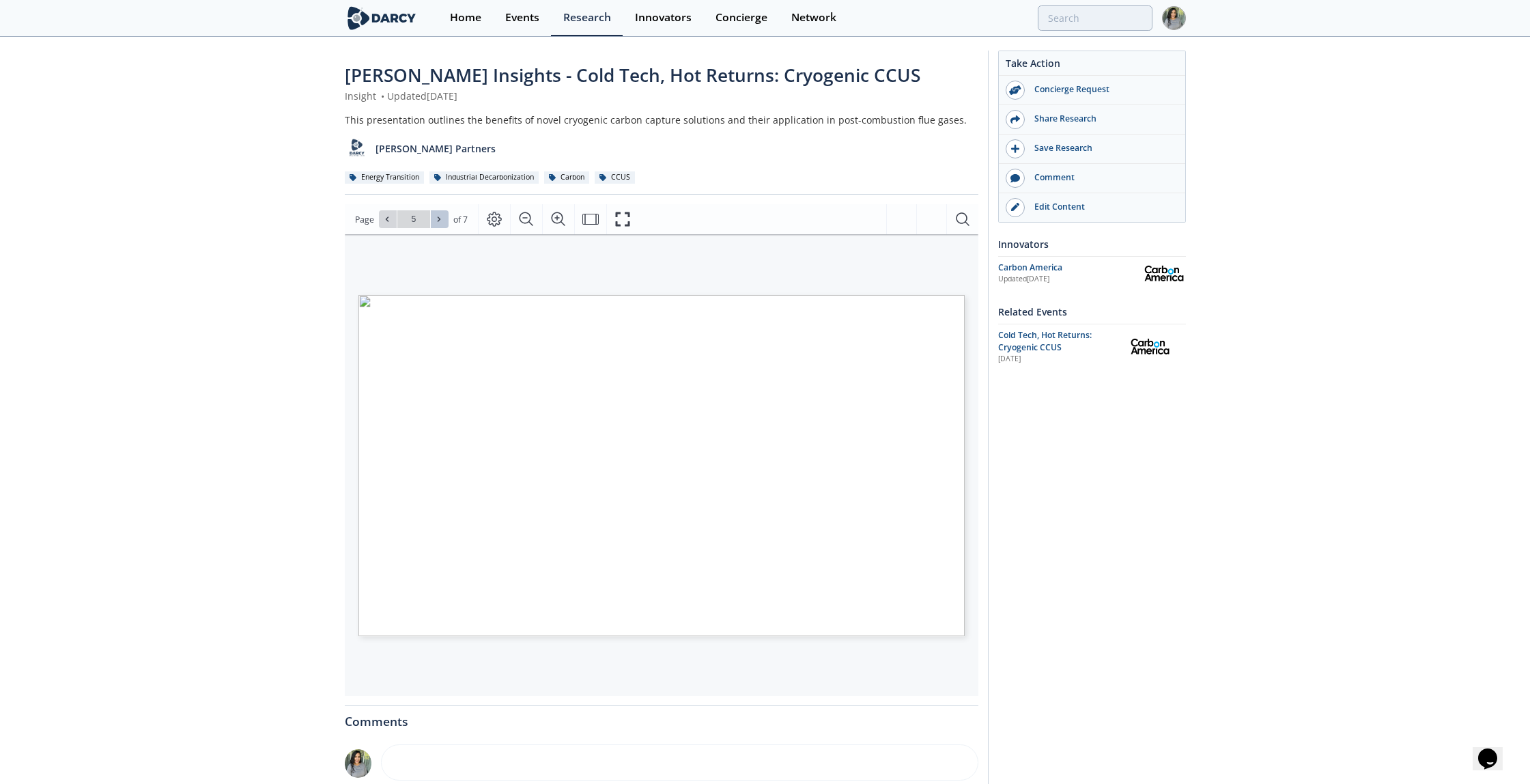
click at [440, 216] on icon at bounding box center [438, 218] width 8 height 8
type input "7"
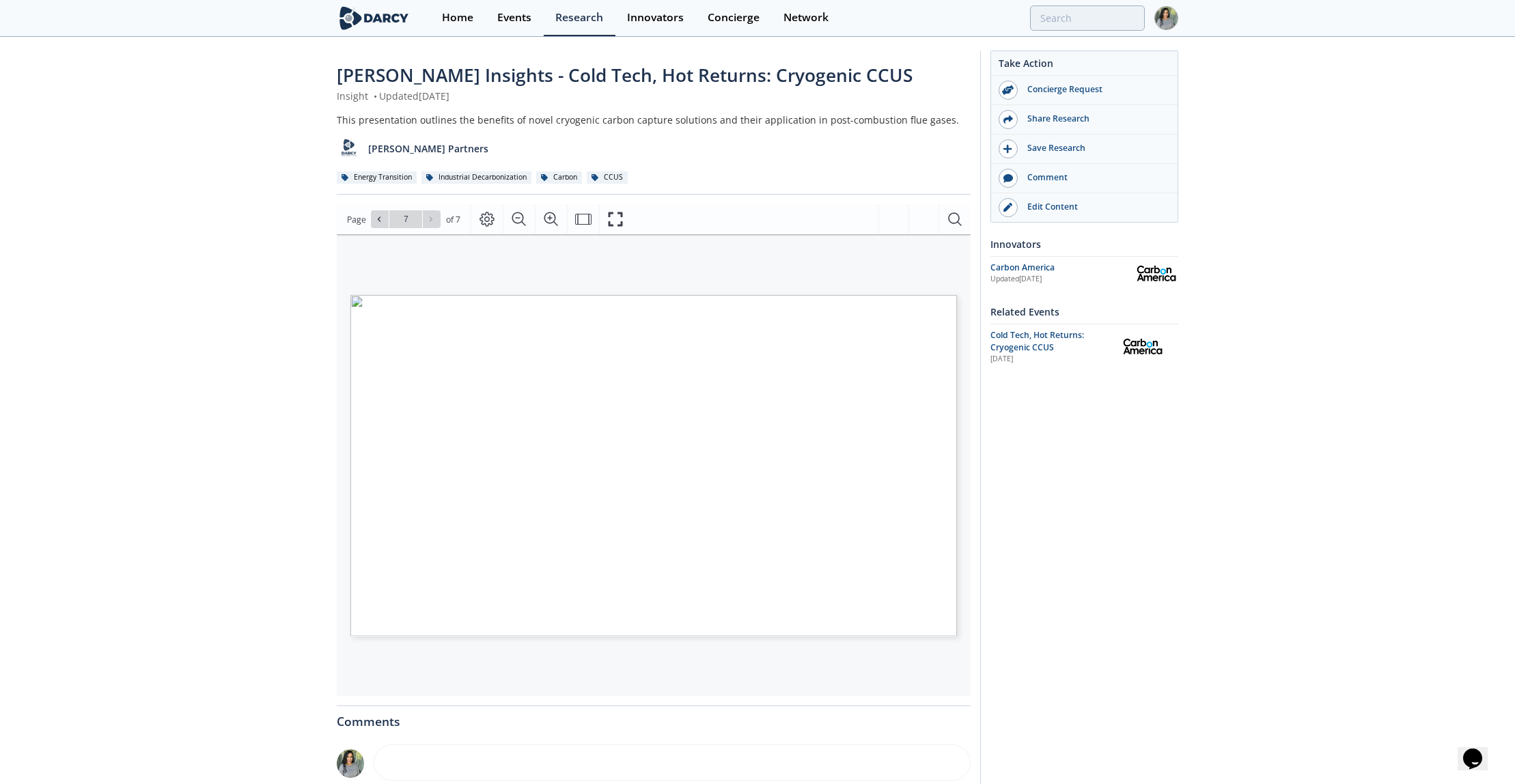
click at [440, 200] on div "Darcy Insights - Cold Tech, Hot Returns: Cryogenic CCUS Insight • Updated April…" at bounding box center [654, 520] width 634 height 916
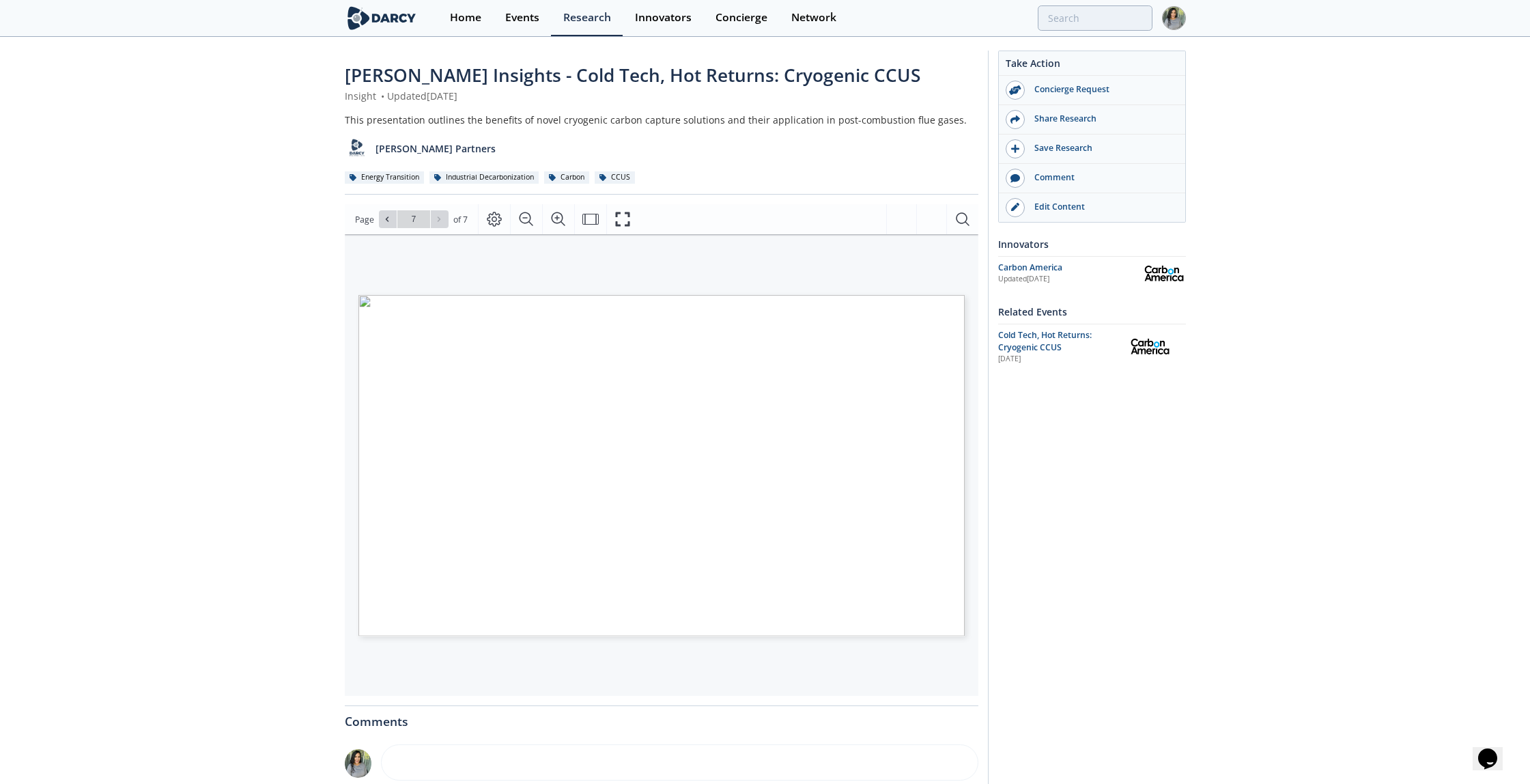
click at [432, 217] on div "Go to Page 7" at bounding box center [414, 219] width 70 height 18
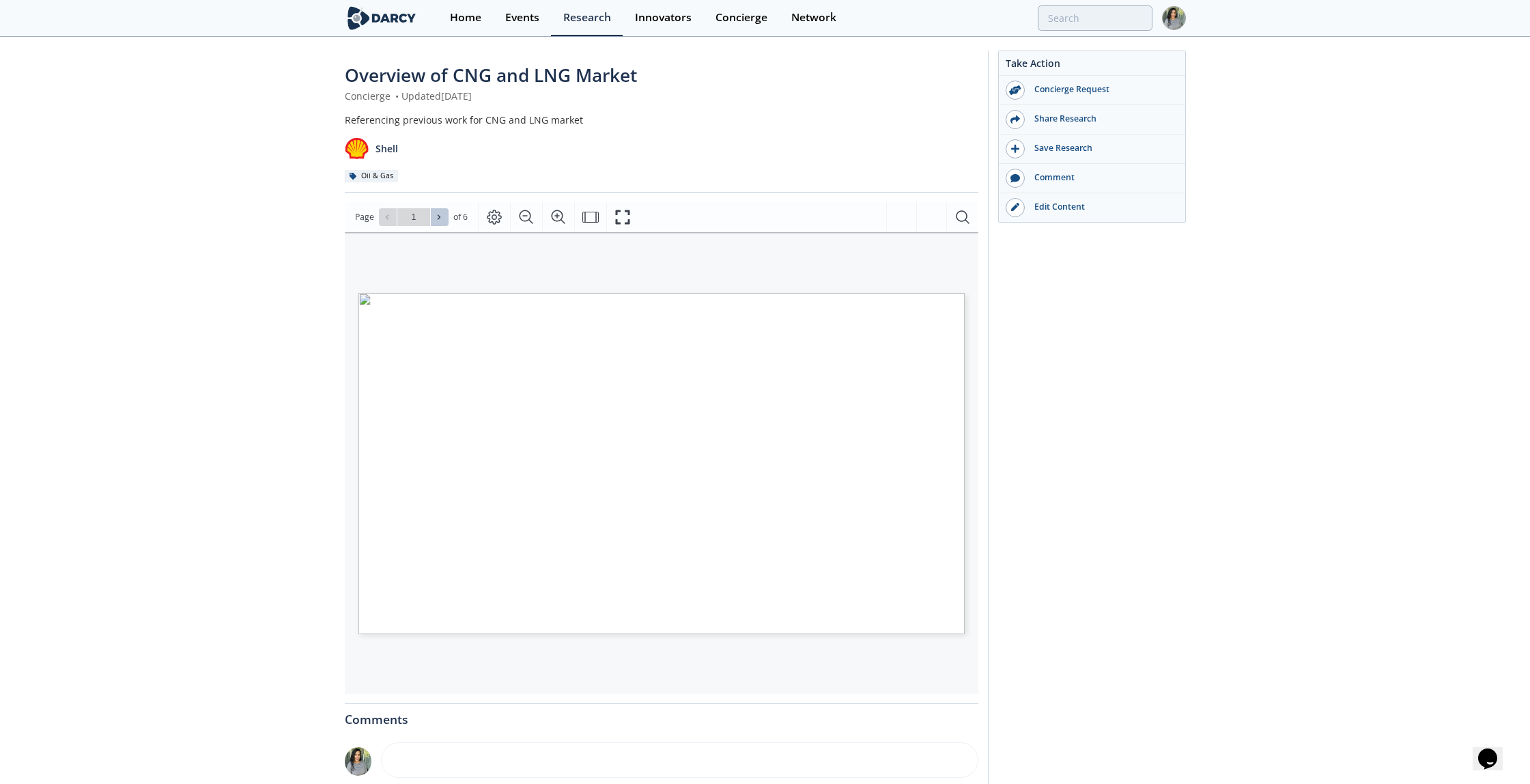
click at [438, 218] on icon at bounding box center [438, 217] width 3 height 4
click at [439, 213] on icon at bounding box center [438, 217] width 8 height 8
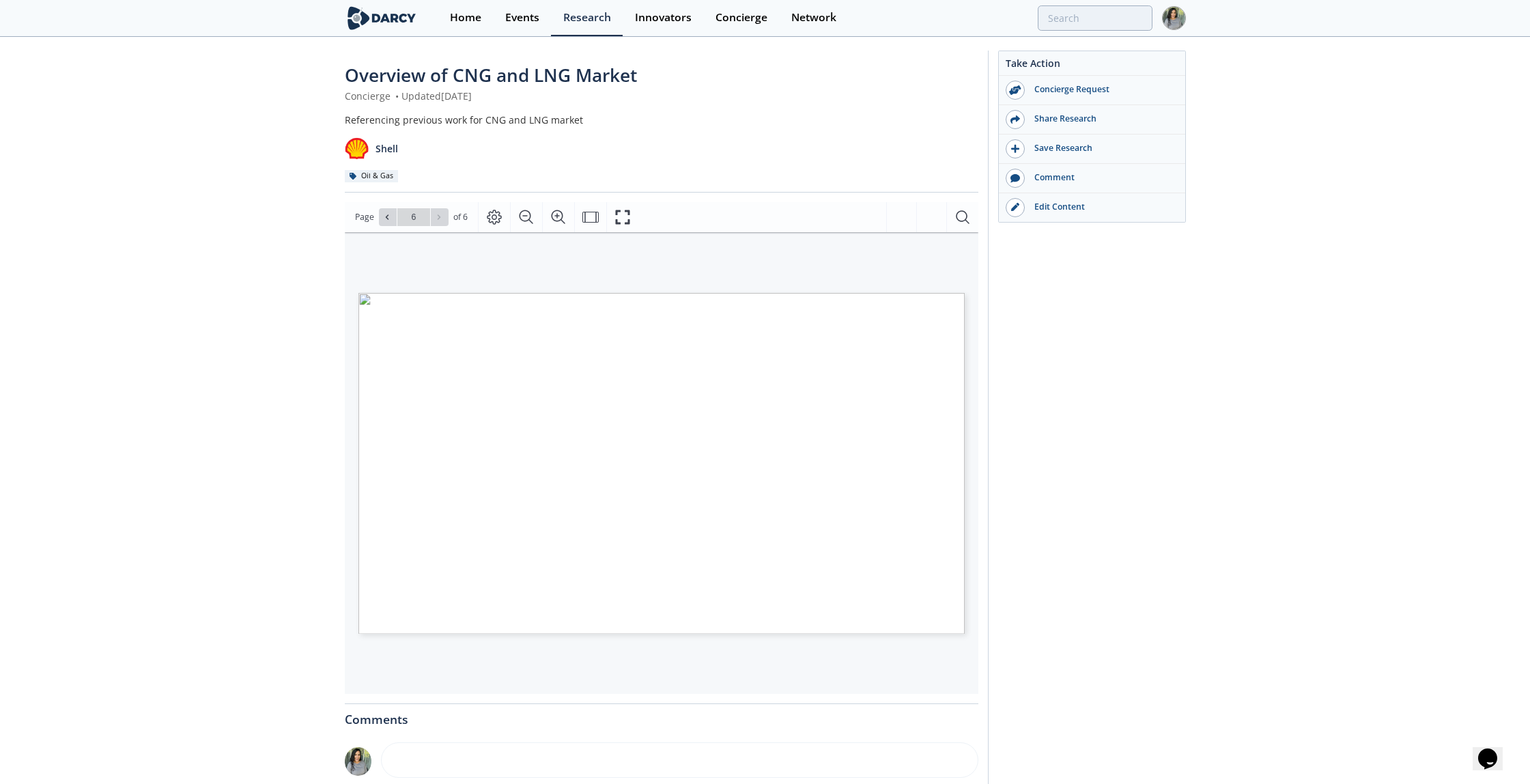
click at [437, 209] on div "Go to Page 6" at bounding box center [414, 217] width 70 height 18
click at [441, 211] on div "Go to Page 6" at bounding box center [414, 217] width 70 height 18
click at [385, 220] on icon at bounding box center [386, 217] width 8 height 8
click at [436, 215] on icon at bounding box center [438, 217] width 8 height 8
type input "6"
